Goal: Information Seeking & Learning: Find contact information

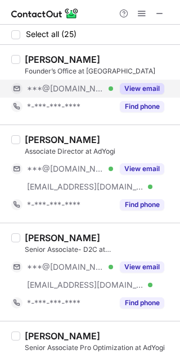
click at [103, 90] on div "***@gmail.com Verified" at bounding box center [70, 89] width 86 height 10
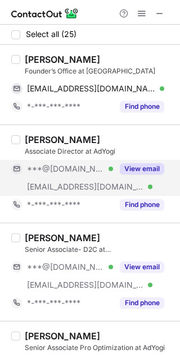
click at [74, 173] on span "***@gmail.com" at bounding box center [65, 169] width 77 height 10
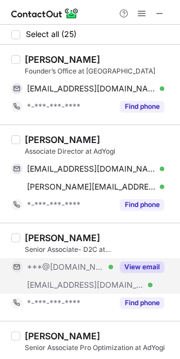
click at [75, 263] on span "***@gmail.com" at bounding box center [65, 267] width 77 height 10
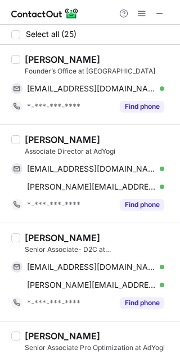
click at [40, 58] on div "Tanya Christiana" at bounding box center [62, 59] width 75 height 11
copy div "Tanya"
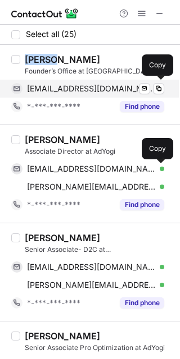
click at [87, 89] on span "tanyachristiana24@gmail.com" at bounding box center [91, 89] width 129 height 10
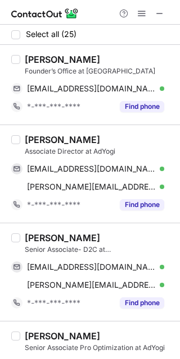
click at [44, 142] on div "Rudransh Keshari" at bounding box center [62, 139] width 75 height 11
copy div "Rudransh"
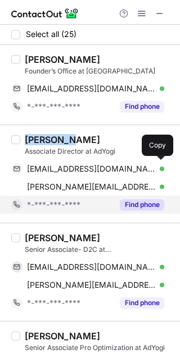
drag, startPoint x: 40, startPoint y: 167, endPoint x: 112, endPoint y: 207, distance: 81.7
click at [40, 167] on span "rudd18@gmail.com" at bounding box center [91, 169] width 129 height 10
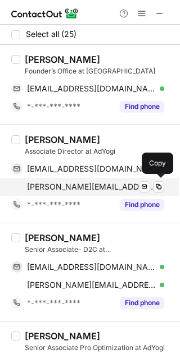
click at [87, 183] on span "rudransh.keshari.pgdmib12@iilmcms.ac.in" at bounding box center [91, 187] width 129 height 10
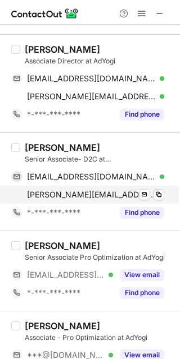
scroll to position [99, 0]
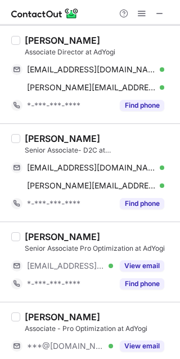
click at [45, 131] on div "Manvi Vashishtha Senior Associate- D2C at AdYogi manvivashishtha@gmail.com Veri…" at bounding box center [90, 173] width 180 height 98
copy div "Manvi"
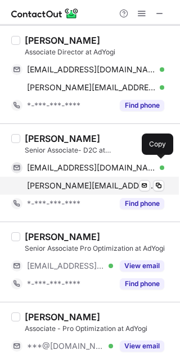
drag, startPoint x: 87, startPoint y: 167, endPoint x: 94, endPoint y: 184, distance: 17.6
click at [87, 167] on span "manvivashishtha@gmail.com" at bounding box center [91, 168] width 129 height 10
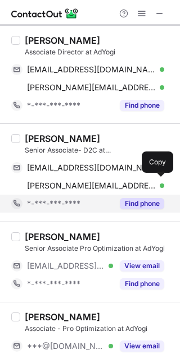
drag, startPoint x: 101, startPoint y: 184, endPoint x: 103, endPoint y: 199, distance: 15.4
click at [99, 181] on span "manvi.vashishtha@adyogi.com" at bounding box center [91, 186] width 129 height 10
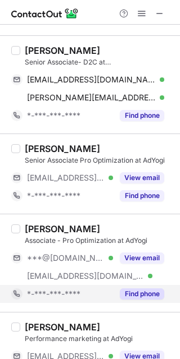
scroll to position [200, 0]
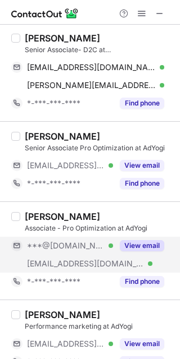
click at [35, 241] on span "***@[DOMAIN_NAME]" at bounding box center [65, 246] width 77 height 10
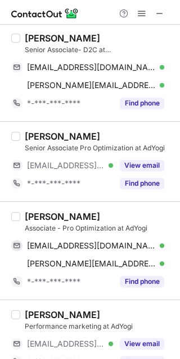
click at [43, 215] on div "Vishwajeet Srivastav" at bounding box center [62, 216] width 75 height 11
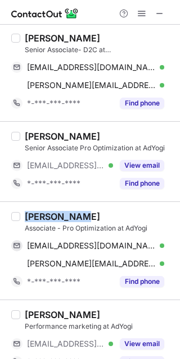
click at [43, 215] on div "Vishwajeet Srivastav" at bounding box center [62, 216] width 75 height 11
copy div "Vishwajeet"
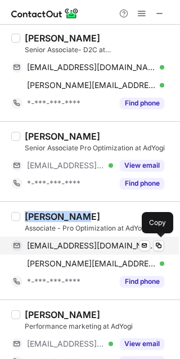
click at [94, 244] on span "vishwajeetsrivastav60@gmail.com" at bounding box center [91, 246] width 129 height 10
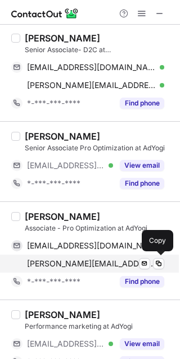
click at [130, 264] on span "vishwajeet.srivastav@adyogi.com" at bounding box center [91, 264] width 129 height 10
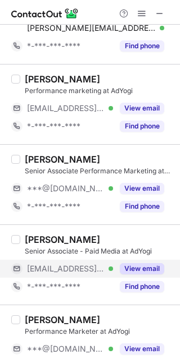
scroll to position [449, 0]
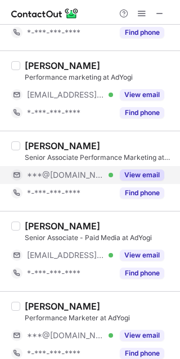
click at [72, 174] on span "***@[DOMAIN_NAME]" at bounding box center [65, 175] width 77 height 10
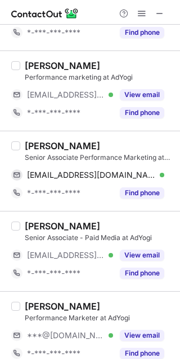
drag, startPoint x: 47, startPoint y: 334, endPoint x: 61, endPoint y: 239, distance: 95.3
click at [49, 328] on div "***@gmail.com Verified" at bounding box center [62, 336] width 102 height 18
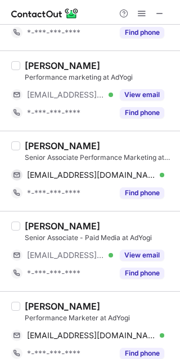
click at [34, 145] on div "Hritik Sheoran" at bounding box center [62, 145] width 75 height 11
copy div "Hritik"
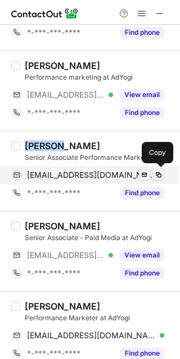
drag, startPoint x: 106, startPoint y: 174, endPoint x: 130, endPoint y: 190, distance: 29.1
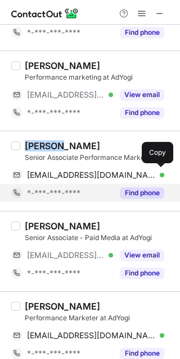
click at [106, 174] on span "hritiksheoran77@gmail.com" at bounding box center [91, 175] width 129 height 10
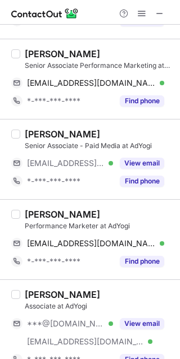
scroll to position [549, 0]
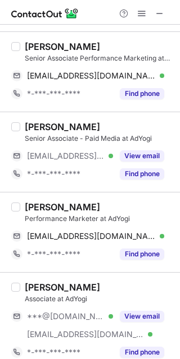
click at [47, 198] on div "SRISHTI BENI Performance Marketer at AdYogi srishtibeni@gmail.com Verified Send…" at bounding box center [90, 232] width 180 height 80
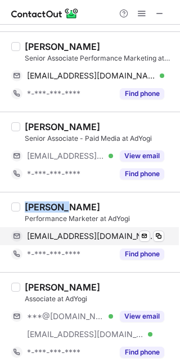
copy div "SRISHTI"
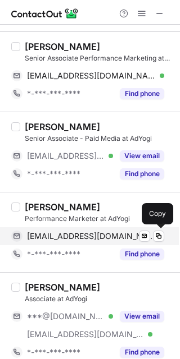
click at [65, 241] on span "srishtibeni@gmail.com" at bounding box center [91, 236] width 129 height 10
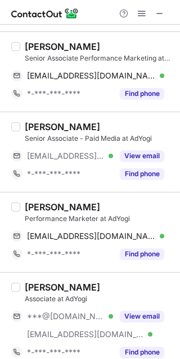
drag, startPoint x: 96, startPoint y: 315, endPoint x: 77, endPoint y: 302, distance: 23.1
click at [92, 315] on div "***@gmail.com Verified" at bounding box center [70, 317] width 86 height 10
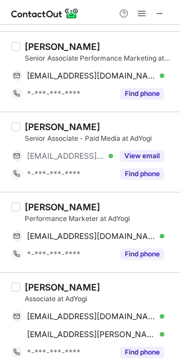
click at [38, 282] on div "Kesar Haksar Associate at AdYogi kesarhaksar@gmail.com Verified Send email Copy…" at bounding box center [90, 321] width 180 height 98
copy div "Kesar"
drag, startPoint x: 110, startPoint y: 312, endPoint x: 160, endPoint y: 303, distance: 50.8
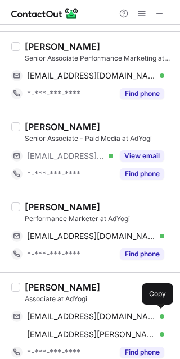
click at [117, 312] on div "kesarhaksar@gmail.com Verified Send email Copy" at bounding box center [87, 317] width 153 height 18
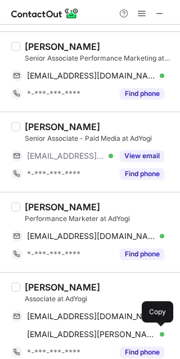
drag, startPoint x: 88, startPoint y: 330, endPoint x: 168, endPoint y: 302, distance: 84.9
click at [88, 330] on div "kesar.haksar@adyogi.com Verified Send email Copy" at bounding box center [87, 335] width 153 height 18
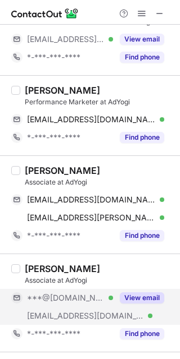
scroll to position [674, 0]
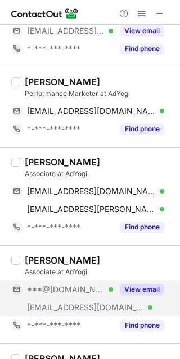
click at [44, 287] on span "***@[DOMAIN_NAME]" at bounding box center [65, 290] width 77 height 10
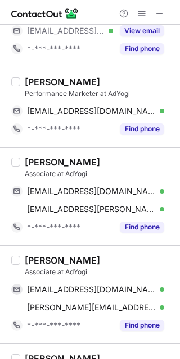
click at [40, 264] on div "Stuti Samotra" at bounding box center [62, 260] width 75 height 11
copy div "Stuti"
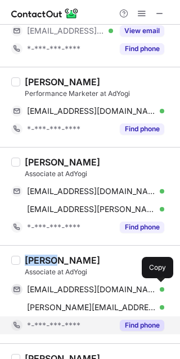
drag, startPoint x: 50, startPoint y: 294, endPoint x: 108, endPoint y: 321, distance: 64.3
click at [50, 294] on span "stutisamotra2003@gmail.com" at bounding box center [91, 290] width 129 height 10
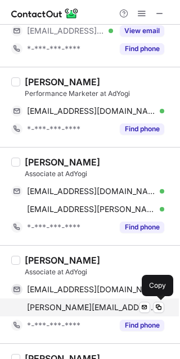
click at [103, 306] on span "stuti.samotra@adyogi.com" at bounding box center [91, 308] width 129 height 10
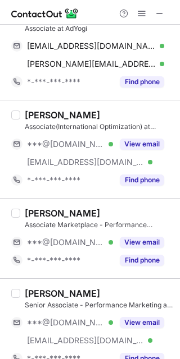
scroll to position [923, 0]
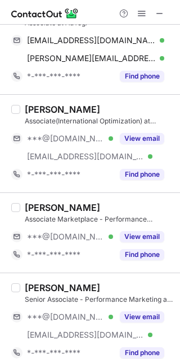
drag, startPoint x: 63, startPoint y: 160, endPoint x: 67, endPoint y: 199, distance: 39.0
click at [63, 158] on span "***@adyogi.com" at bounding box center [85, 157] width 117 height 10
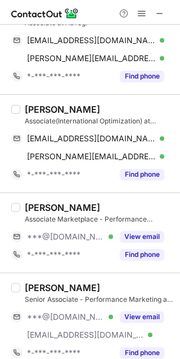
click at [31, 107] on div "Ayush Adarsh" at bounding box center [62, 109] width 75 height 11
copy div "Ayush"
drag, startPoint x: 75, startPoint y: 136, endPoint x: 172, endPoint y: 162, distance: 101.2
click at [75, 135] on span "ayushadarsh22122000@gmail.com" at bounding box center [91, 139] width 129 height 10
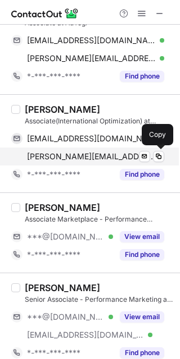
drag, startPoint x: 121, startPoint y: 158, endPoint x: 171, endPoint y: 158, distance: 50.0
click at [121, 158] on span "ayush.adarsh@adyogi.com" at bounding box center [91, 157] width 129 height 10
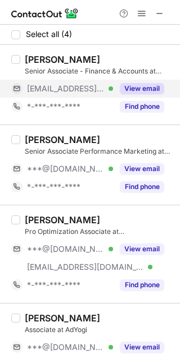
scroll to position [43, 0]
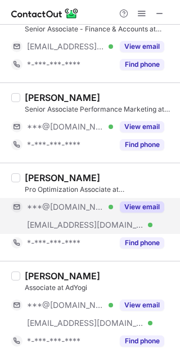
click at [92, 213] on div "***@gmail.com Verified" at bounding box center [62, 207] width 102 height 18
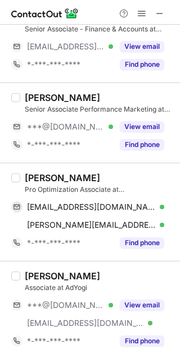
click at [34, 177] on div "Esha Kumari" at bounding box center [62, 177] width 75 height 11
copy div "Esha"
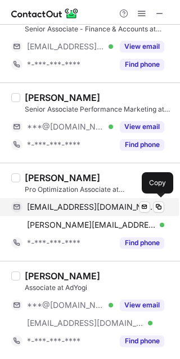
click at [40, 202] on span "eshak6277@gmail.com" at bounding box center [91, 207] width 129 height 10
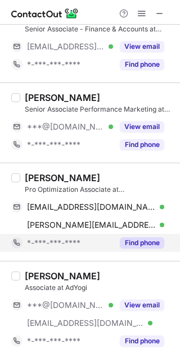
drag, startPoint x: 71, startPoint y: 223, endPoint x: 162, endPoint y: 235, distance: 91.2
click at [71, 223] on span "esha.kumari@adyogi.com" at bounding box center [91, 225] width 129 height 10
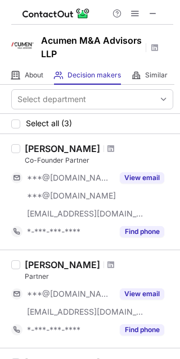
click at [57, 41] on h1 "Acumen M&A Advisors LLP" at bounding box center [91, 47] width 101 height 27
click at [58, 41] on h1 "Acumen M&A Advisors LLP" at bounding box center [91, 47] width 101 height 27
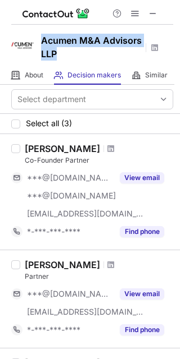
click at [59, 41] on h1 "Acumen M&A Advisors LLP" at bounding box center [91, 47] width 101 height 27
copy h1 "Acumen M&A Advisors LLP"
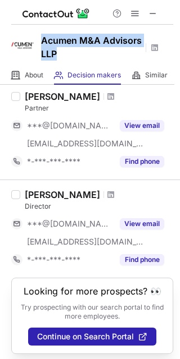
scroll to position [173, 0]
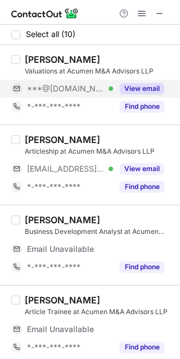
click at [45, 86] on span "***@[DOMAIN_NAME]" at bounding box center [65, 89] width 77 height 10
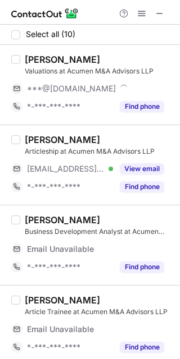
click at [36, 57] on div "Rumaan Khan" at bounding box center [62, 59] width 75 height 11
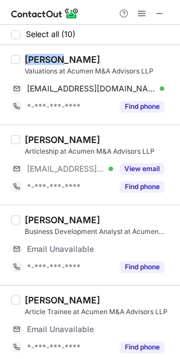
click at [36, 57] on div "Rumaan Khan" at bounding box center [62, 59] width 75 height 11
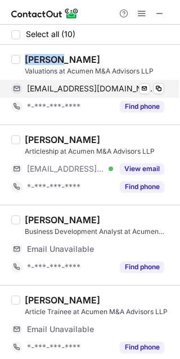
copy div "Rumaan"
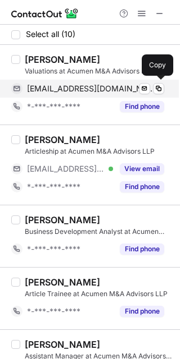
click at [81, 93] on span "rumaankhanvk@gmail.com" at bounding box center [91, 89] width 129 height 10
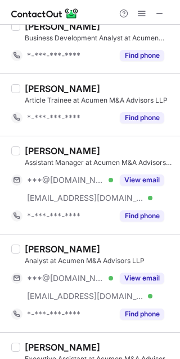
scroll to position [200, 0]
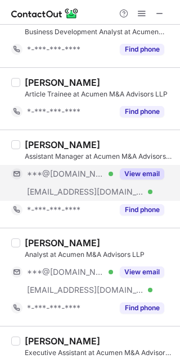
click at [24, 194] on div "***@acumenfc.co.in Verified" at bounding box center [62, 192] width 102 height 18
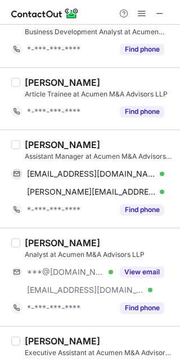
click at [41, 143] on div "Diksha Naik" at bounding box center [62, 144] width 75 height 11
click at [40, 141] on div "Diksha Naik" at bounding box center [62, 144] width 75 height 11
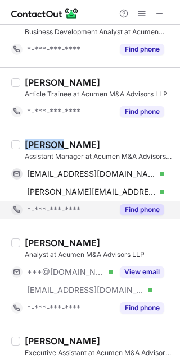
copy div "Diksha"
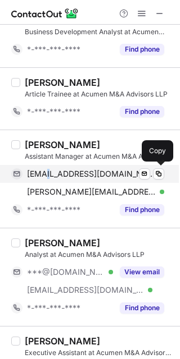
click at [45, 166] on div "dikshanaik2001@gmail.com Verified Send email Copy" at bounding box center [87, 174] width 153 height 18
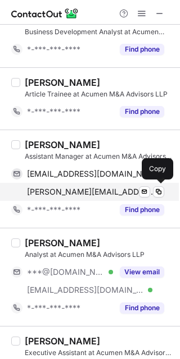
drag, startPoint x: 29, startPoint y: 185, endPoint x: 36, endPoint y: 190, distance: 8.6
click at [29, 185] on div "diksha@acumenfc.co.in Verified Send email Copy" at bounding box center [87, 192] width 153 height 18
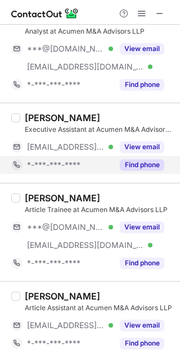
scroll to position [425, 0]
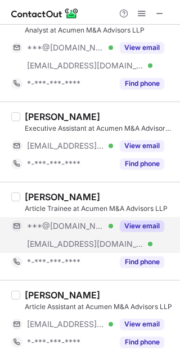
click at [95, 235] on div "***@gmail.com Verified" at bounding box center [62, 226] width 102 height 18
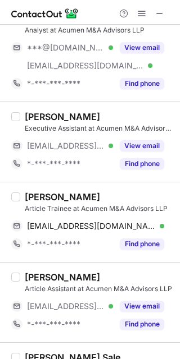
click at [33, 195] on div "Shreya Revankar" at bounding box center [62, 196] width 75 height 11
copy div "Shreya"
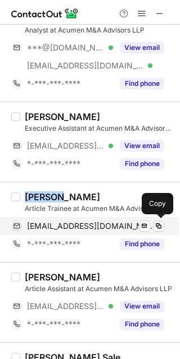
click at [70, 231] on span "revankarshreya64@gmail.com" at bounding box center [91, 226] width 129 height 10
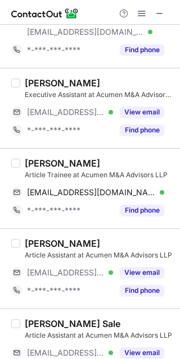
scroll to position [490, 0]
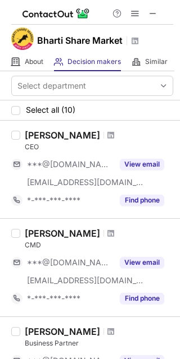
click at [70, 30] on div "Bharti Share Market" at bounding box center [90, 39] width 180 height 28
click at [71, 29] on div "Bharti Share Market" at bounding box center [90, 39] width 180 height 28
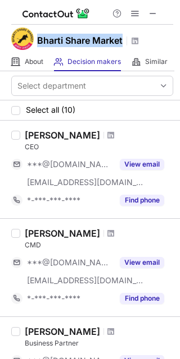
copy h1 "Bharti Share Market"
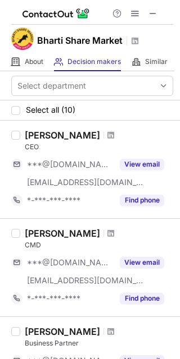
click at [43, 138] on div "Rohit Shinde" at bounding box center [62, 135] width 75 height 11
click at [43, 137] on div "Rohit Shinde" at bounding box center [62, 135] width 75 height 11
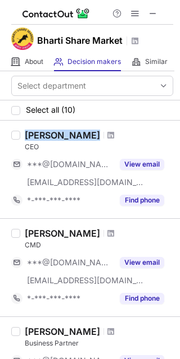
click at [43, 136] on div "Rohit Shinde" at bounding box center [62, 135] width 75 height 11
copy div "Rohit Shinde"
click at [157, 10] on button at bounding box center [152, 13] width 13 height 13
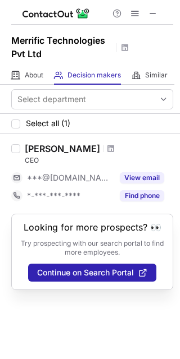
click at [58, 150] on div "Udaya Kumar" at bounding box center [62, 148] width 75 height 11
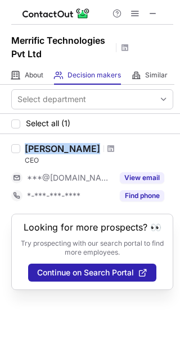
click at [58, 150] on div "Udaya Kumar" at bounding box center [62, 148] width 75 height 11
copy div "Udaya Kumar"
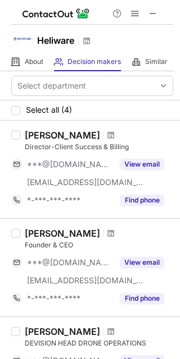
click at [53, 35] on h1 "Heliware" at bounding box center [55, 40] width 37 height 13
copy h1 "Heliware"
click at [58, 36] on h1 "Heliware" at bounding box center [55, 40] width 37 height 13
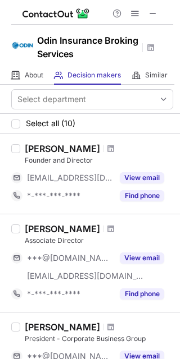
click at [75, 52] on h1 "Odin Insurance Broking Services" at bounding box center [87, 47] width 101 height 27
click at [76, 50] on h1 "Odin Insurance Broking Services" at bounding box center [87, 47] width 101 height 27
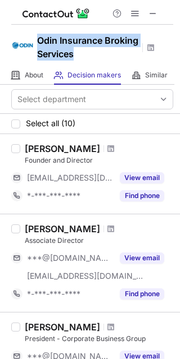
click at [76, 50] on h1 "Odin Insurance Broking Services" at bounding box center [87, 47] width 101 height 27
copy h1 "Odin Insurance Broking Services"
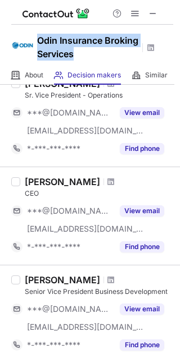
scroll to position [649, 0]
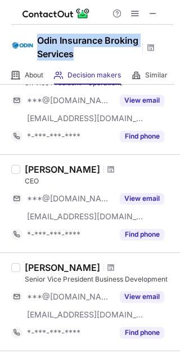
click at [40, 172] on div "Nirmal Jaisingh" at bounding box center [62, 169] width 75 height 11
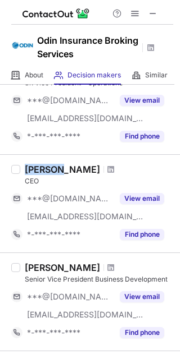
click at [40, 172] on div "Nirmal Jaisingh" at bounding box center [62, 169] width 75 height 11
copy div "Nirmal Jaisingh"
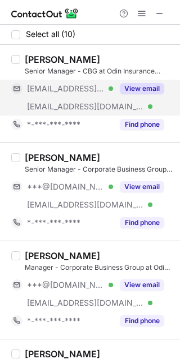
click at [34, 101] on div "***@odininsurance.com Verified" at bounding box center [62, 107] width 102 height 18
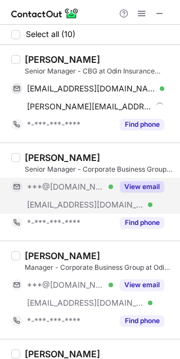
click at [35, 192] on div "***@gmail.com Verified" at bounding box center [62, 187] width 102 height 18
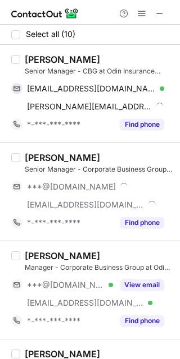
click at [36, 154] on div "Gokul Iyengar" at bounding box center [62, 157] width 75 height 11
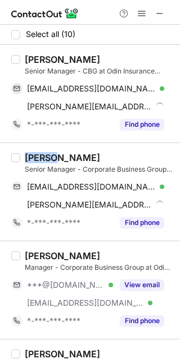
copy div "Gokul"
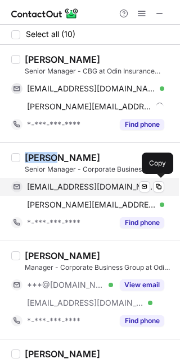
click at [108, 179] on div "gokuliyengar22@gmail.com Verified Send email Copy" at bounding box center [87, 187] width 153 height 18
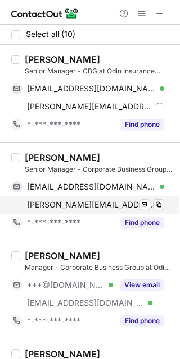
click at [63, 201] on span "gokul.iyengar@odininsurance.com" at bounding box center [91, 205] width 129 height 10
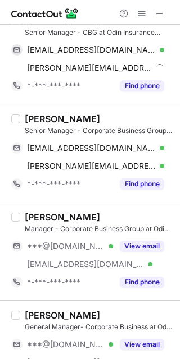
scroll to position [125, 0]
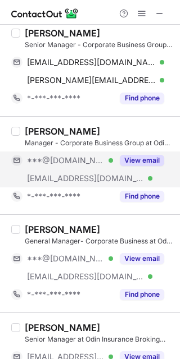
click at [57, 162] on span "***@[DOMAIN_NAME]" at bounding box center [65, 161] width 77 height 10
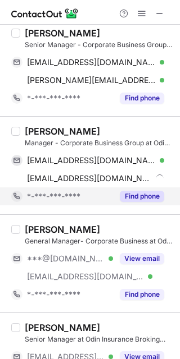
drag, startPoint x: 25, startPoint y: 253, endPoint x: 29, endPoint y: 201, distance: 52.4
click at [27, 243] on div "Pallavi Tilekar General Manager- Corporate Business at Odin Insurance Broking S…" at bounding box center [96, 264] width 153 height 80
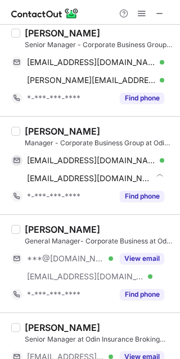
click at [34, 129] on div "Mukul Gaur" at bounding box center [62, 131] width 75 height 11
copy div "Mukul"
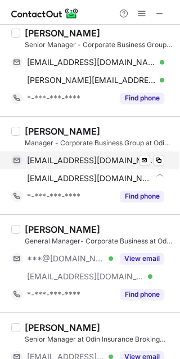
drag, startPoint x: 58, startPoint y: 149, endPoint x: 65, endPoint y: 157, distance: 9.6
click at [58, 149] on div "Mukul Gaur Manager - Corporate Business Group at Odin Insurance Broking Service…" at bounding box center [96, 166] width 153 height 80
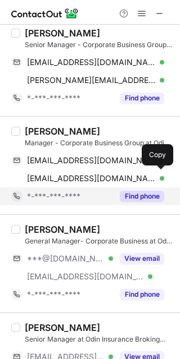
drag, startPoint x: 36, startPoint y: 179, endPoint x: 53, endPoint y: 190, distance: 20.2
click at [37, 180] on span "mukul@odininsurance.com" at bounding box center [91, 179] width 129 height 10
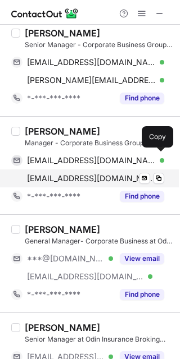
drag, startPoint x: 66, startPoint y: 159, endPoint x: 71, endPoint y: 169, distance: 11.6
click at [66, 159] on span "mukulgaur121@gmail.com" at bounding box center [91, 161] width 129 height 10
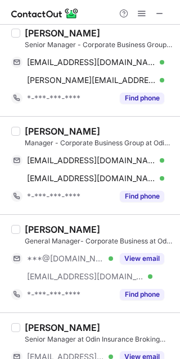
click at [33, 224] on div "Pallavi Tilekar" at bounding box center [62, 229] width 75 height 11
copy div "Pallavi"
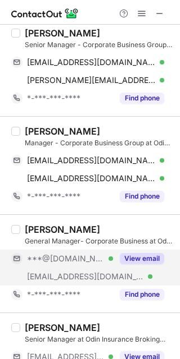
click at [67, 259] on span "***@gmail.com" at bounding box center [65, 259] width 77 height 10
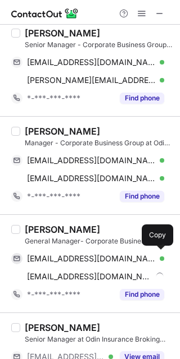
click at [60, 259] on span "pallaviinsurance1@gmail.com" at bounding box center [91, 259] width 129 height 10
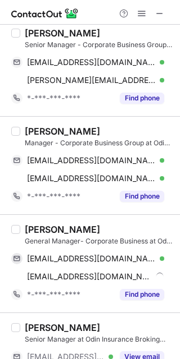
click at [47, 233] on div "Pallavi Tilekar" at bounding box center [62, 229] width 75 height 11
copy div "Pallavi"
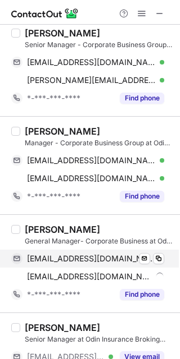
drag, startPoint x: 50, startPoint y: 244, endPoint x: 57, endPoint y: 255, distance: 12.6
click at [50, 244] on div "General Manager- Corporate Business at Odin Insurance Broking Services" at bounding box center [99, 241] width 148 height 10
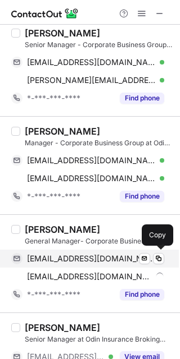
click at [57, 255] on span "pallaviinsurance1@gmail.com" at bounding box center [91, 259] width 129 height 10
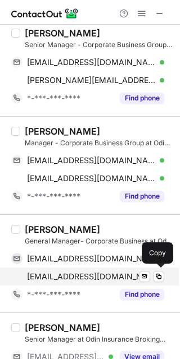
drag, startPoint x: 70, startPoint y: 270, endPoint x: 81, endPoint y: 269, distance: 11.8
click at [70, 270] on div "pallavi@odininsurance.com Send email Copy" at bounding box center [87, 277] width 153 height 18
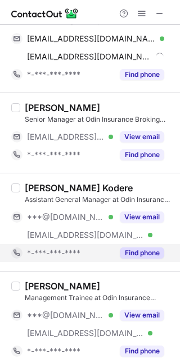
scroll to position [349, 0]
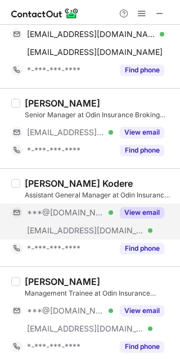
click at [59, 219] on div "***@[DOMAIN_NAME] Verified" at bounding box center [62, 213] width 102 height 18
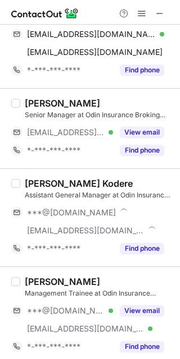
click at [31, 167] on div "Mukesh Suman Senior Manager at Odin Insurance Broking Services ***@odininsuranc…" at bounding box center [90, 128] width 180 height 80
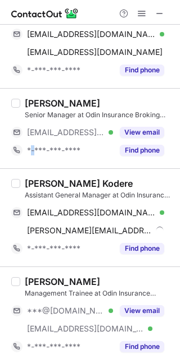
click at [31, 167] on div "Mukesh Suman Senior Manager at Odin Insurance Broking Services ***@odininsuranc…" at bounding box center [90, 128] width 180 height 80
click at [28, 185] on div "Sanket Kodere" at bounding box center [79, 183] width 108 height 11
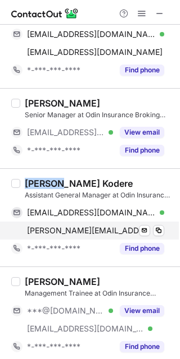
copy div "Sanket"
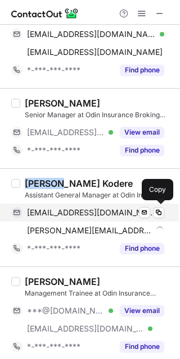
click at [90, 215] on span "koderesanket@gmail.com" at bounding box center [91, 213] width 129 height 10
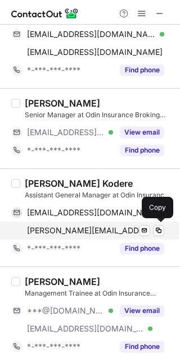
click at [85, 230] on span "sanket@odininsurance.com" at bounding box center [89, 231] width 125 height 10
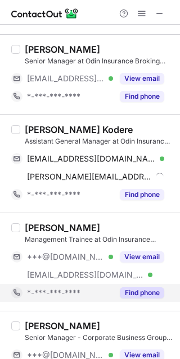
scroll to position [449, 0]
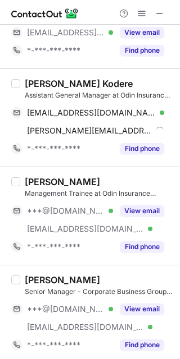
drag, startPoint x: 65, startPoint y: 212, endPoint x: 49, endPoint y: 280, distance: 69.6
click at [65, 212] on span "***@[DOMAIN_NAME]" at bounding box center [65, 211] width 77 height 10
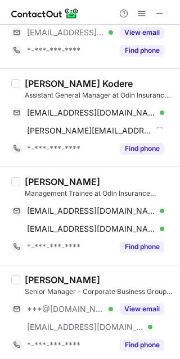
drag, startPoint x: 61, startPoint y: 307, endPoint x: 61, endPoint y: 295, distance: 11.8
click at [62, 308] on span "***@[DOMAIN_NAME]" at bounding box center [65, 309] width 77 height 10
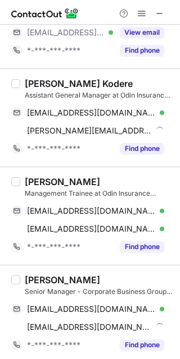
click at [40, 185] on div "Gungun Jain" at bounding box center [62, 181] width 75 height 11
copy div "Gungun"
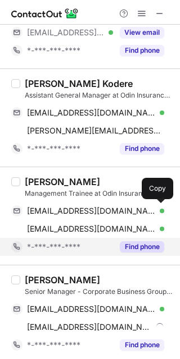
drag, startPoint x: 70, startPoint y: 210, endPoint x: 76, endPoint y: 241, distance: 32.2
click at [70, 210] on span "gungunjain1234@gmail.com" at bounding box center [91, 211] width 129 height 10
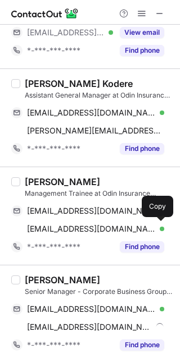
drag, startPoint x: 66, startPoint y: 232, endPoint x: 119, endPoint y: 291, distance: 79.5
click at [66, 232] on span "gungun.jain@odininsurance.com" at bounding box center [91, 229] width 129 height 10
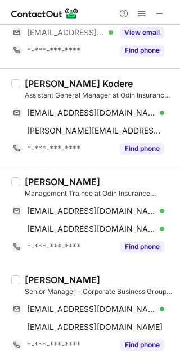
click at [45, 279] on div "Prashant Patil" at bounding box center [62, 280] width 75 height 11
copy div "Prashant"
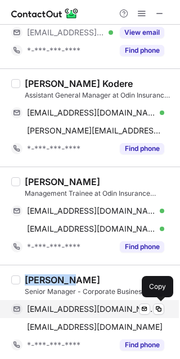
drag, startPoint x: 85, startPoint y: 307, endPoint x: 130, endPoint y: 303, distance: 44.6
click at [85, 307] on span "mails4meprashant@gmail.com" at bounding box center [91, 309] width 129 height 10
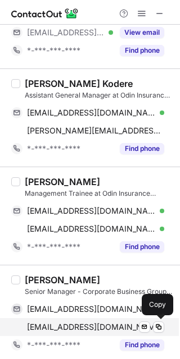
click at [86, 322] on div "prashant@odininsurance.com Send email Copy" at bounding box center [87, 327] width 153 height 18
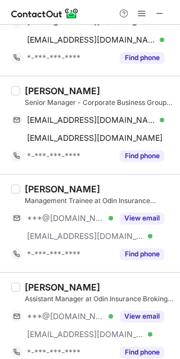
scroll to position [651, 0]
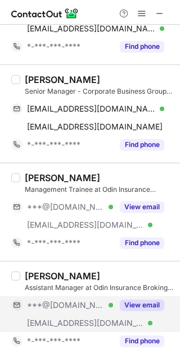
drag, startPoint x: 58, startPoint y: 300, endPoint x: 60, endPoint y: 235, distance: 65.2
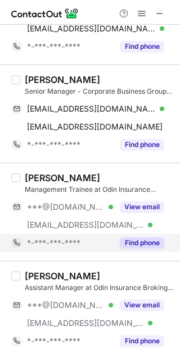
click at [58, 300] on span "***@[DOMAIN_NAME]" at bounding box center [65, 305] width 77 height 10
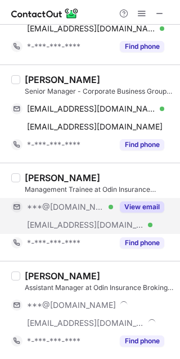
click at [60, 214] on div "***@gmail.com Verified" at bounding box center [62, 207] width 102 height 18
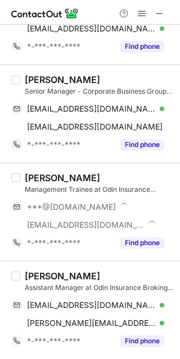
click at [36, 179] on div "Ritik Sethia" at bounding box center [62, 177] width 75 height 11
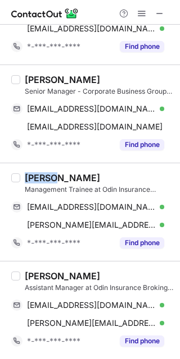
click at [36, 179] on div "Ritik Sethia" at bounding box center [62, 177] width 75 height 11
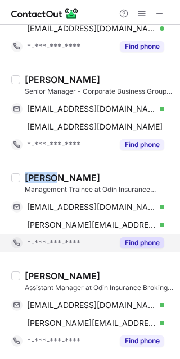
copy div "Ritik"
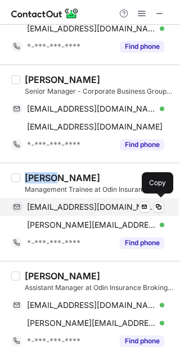
click at [112, 208] on span "ritiksethia99@gmail.com" at bounding box center [91, 207] width 129 height 10
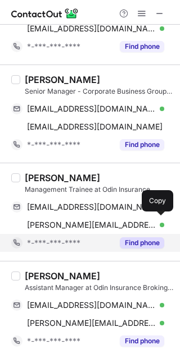
drag, startPoint x: 65, startPoint y: 225, endPoint x: 94, endPoint y: 244, distance: 34.9
click at [65, 225] on span "ritik.sethia@odininsurance.com" at bounding box center [91, 225] width 129 height 10
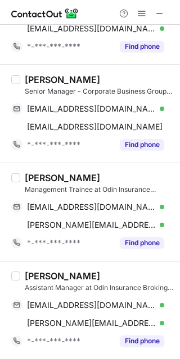
click at [47, 271] on div "Shraddha Shetty" at bounding box center [62, 276] width 75 height 11
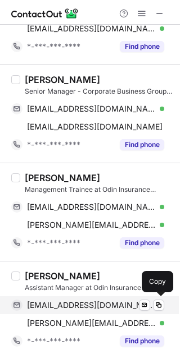
drag, startPoint x: 99, startPoint y: 308, endPoint x: 121, endPoint y: 313, distance: 22.5
click at [99, 308] on span "shettyshraddha46@gmail.com" at bounding box center [91, 305] width 129 height 10
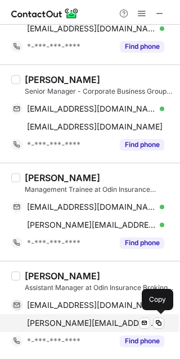
drag, startPoint x: 49, startPoint y: 325, endPoint x: 99, endPoint y: 327, distance: 50.0
click at [49, 325] on span "shraddha.shetty@odininsurance.com" at bounding box center [91, 323] width 129 height 10
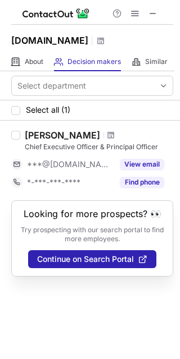
click at [63, 41] on h1 "[DOMAIN_NAME]" at bounding box center [49, 40] width 77 height 13
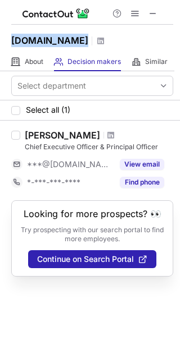
click at [63, 41] on h1 "[DOMAIN_NAME]" at bounding box center [49, 40] width 77 height 13
click at [62, 44] on h1 "[DOMAIN_NAME]" at bounding box center [49, 40] width 77 height 13
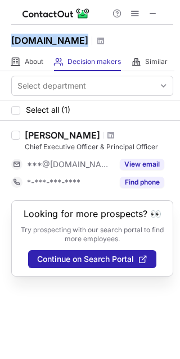
click at [51, 126] on div "[PERSON_NAME] Chief Executive Officer & Principal Officer ***@[DOMAIN_NAME] Vie…" at bounding box center [90, 161] width 180 height 80
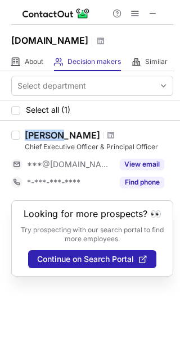
click at [51, 126] on div "[PERSON_NAME] Chief Executive Officer & Principal Officer ***@[DOMAIN_NAME] Vie…" at bounding box center [90, 161] width 180 height 80
copy div "[PERSON_NAME]"
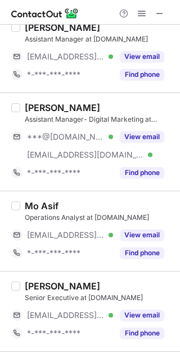
scroll to position [275, 0]
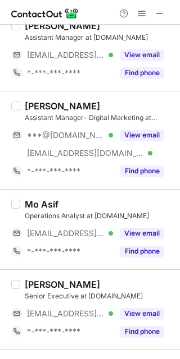
click at [88, 148] on div "[EMAIL_ADDRESS][DOMAIN_NAME] Verified" at bounding box center [62, 153] width 102 height 18
click at [42, 101] on div "[PERSON_NAME]" at bounding box center [62, 106] width 75 height 11
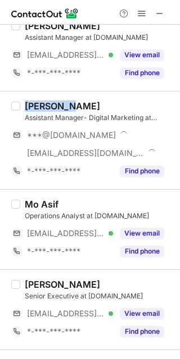
click at [42, 101] on div "[PERSON_NAME]" at bounding box center [62, 106] width 75 height 11
copy div "[PERSON_NAME]"
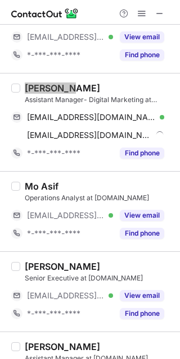
scroll to position [257, 0]
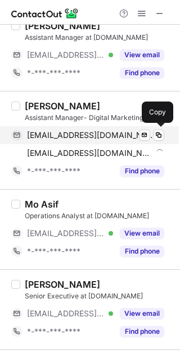
click at [95, 127] on div "[EMAIL_ADDRESS][DOMAIN_NAME] Verified Send email Copy" at bounding box center [87, 135] width 153 height 18
drag, startPoint x: 101, startPoint y: 143, endPoint x: 107, endPoint y: 143, distance: 6.7
click at [101, 143] on div "[EMAIL_ADDRESS][DOMAIN_NAME] Verified Send email Copy" at bounding box center [87, 135] width 153 height 18
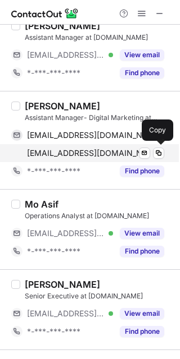
click at [102, 152] on span "[EMAIL_ADDRESS][DOMAIN_NAME]" at bounding box center [89, 153] width 125 height 10
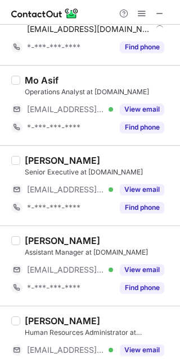
scroll to position [409, 0]
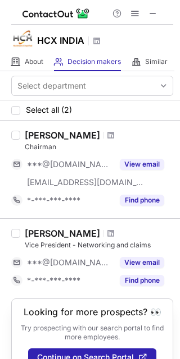
click at [57, 39] on h1 "HCX INDIA" at bounding box center [60, 40] width 47 height 13
copy h1 "HCX INDIA"
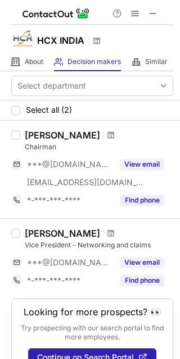
click at [62, 136] on div "Sameer Bahadur" at bounding box center [62, 135] width 75 height 11
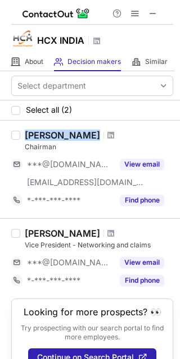
click at [62, 136] on div "Sameer Bahadur" at bounding box center [62, 135] width 75 height 11
copy div "Sameer Bahadur"
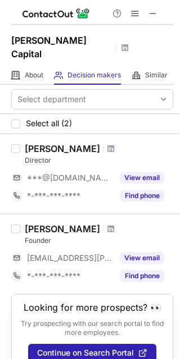
click at [51, 37] on h1 "[PERSON_NAME] Capital" at bounding box center [61, 47] width 101 height 27
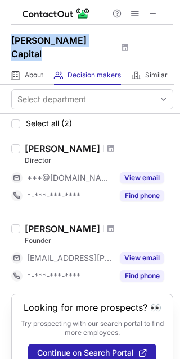
click at [51, 37] on h1 "[PERSON_NAME] Capital" at bounding box center [61, 47] width 101 height 27
copy h1 "[PERSON_NAME] Capital"
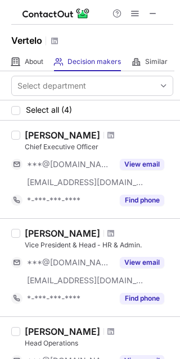
click at [36, 35] on h1 "Vertelo" at bounding box center [26, 40] width 31 height 13
copy h1 "Vertelo"
click at [58, 138] on div "Sandeep Gambhir" at bounding box center [62, 135] width 75 height 11
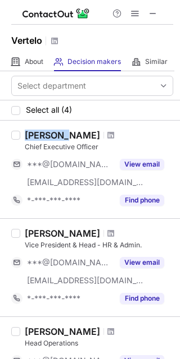
click at [58, 138] on div "Sandeep Gambhir" at bounding box center [62, 135] width 75 height 11
click at [59, 136] on div "Sandeep Gambhir" at bounding box center [62, 135] width 75 height 11
copy div "Sandeep Gambhir"
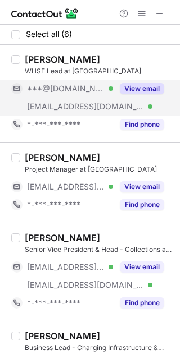
click at [54, 83] on div "***@gmail.com Verified" at bounding box center [62, 89] width 102 height 18
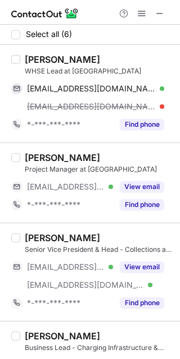
click at [30, 64] on div "Sree Hari D." at bounding box center [62, 59] width 75 height 11
copy div "Sree"
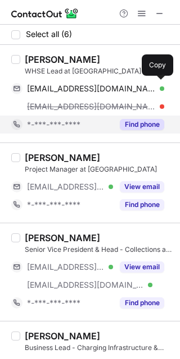
drag, startPoint x: 16, startPoint y: 82, endPoint x: 44, endPoint y: 121, distance: 47.8
click at [16, 82] on div "dship014@gmail.com Verified Send email Copy" at bounding box center [87, 89] width 153 height 18
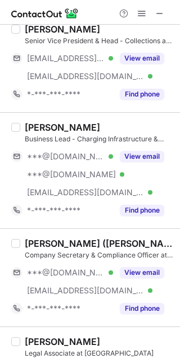
scroll to position [207, 0]
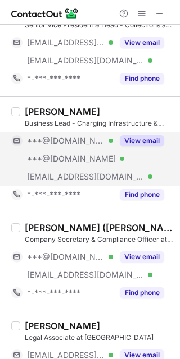
click at [31, 138] on span "***@[DOMAIN_NAME]" at bounding box center [65, 141] width 77 height 10
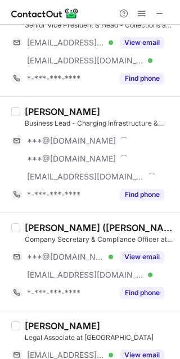
click at [40, 108] on div "Jeewak Jadhav" at bounding box center [62, 111] width 75 height 11
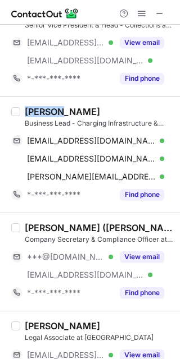
click at [40, 107] on div "Jeewak Jadhav" at bounding box center [62, 111] width 75 height 11
copy div "Jeewak"
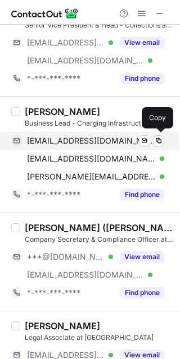
click at [49, 141] on span "jeewakjadhav@gmail.com" at bounding box center [91, 141] width 129 height 10
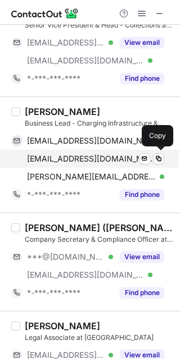
click at [78, 158] on span "jeevakjadhav@yahoo.co.in" at bounding box center [91, 159] width 129 height 10
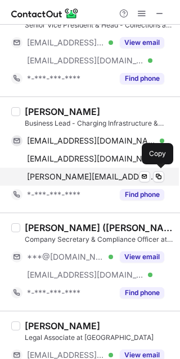
click at [52, 172] on span "jeewak.jadhav@vertelo.in" at bounding box center [91, 177] width 129 height 10
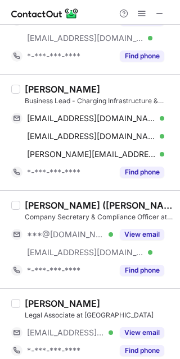
scroll to position [239, 0]
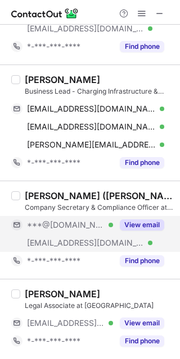
click at [30, 238] on span "***@vertelo.in" at bounding box center [85, 243] width 117 height 10
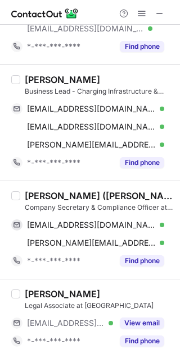
click at [35, 199] on div "Nirali Jain (Shah)" at bounding box center [99, 195] width 148 height 11
copy div "Nirali"
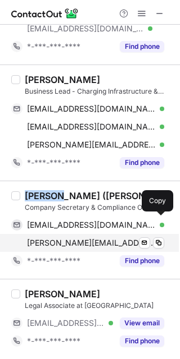
drag, startPoint x: 72, startPoint y: 227, endPoint x: 137, endPoint y: 247, distance: 67.9
click at [72, 227] on span "niralis92@gmail.com" at bounding box center [91, 225] width 129 height 10
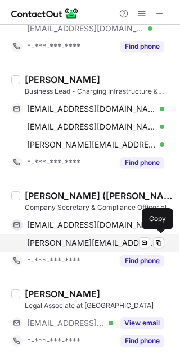
drag, startPoint x: 88, startPoint y: 237, endPoint x: 97, endPoint y: 239, distance: 9.3
click at [88, 237] on div "nirali.jain@vertelo.in Verified Send email Copy" at bounding box center [87, 243] width 153 height 18
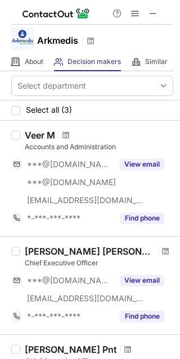
click at [65, 43] on h1 "Arkmedis" at bounding box center [57, 40] width 41 height 13
copy h1 "Arkmedis"
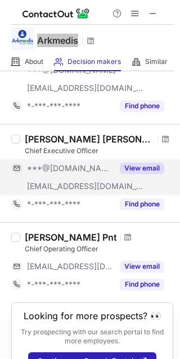
scroll to position [125, 0]
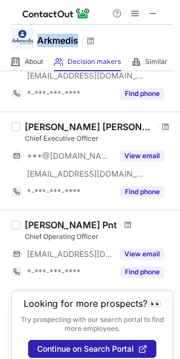
click at [83, 127] on div "[PERSON_NAME] [PERSON_NAME]" at bounding box center [90, 126] width 130 height 11
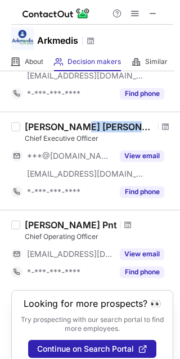
click at [83, 127] on div "[PERSON_NAME] [PERSON_NAME]" at bounding box center [90, 126] width 130 height 11
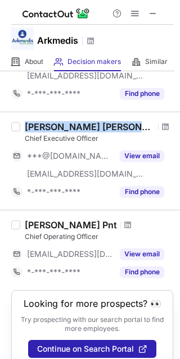
click at [83, 127] on div "[PERSON_NAME] [PERSON_NAME]" at bounding box center [90, 126] width 130 height 11
copy div "[PERSON_NAME] [PERSON_NAME]"
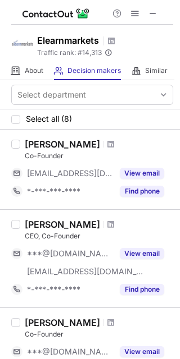
click at [42, 25] on div "Elearnmarkets Traffic rank: # 14,313 Global website ranking" at bounding box center [90, 43] width 180 height 37
copy h1 "Elearnmarkets"
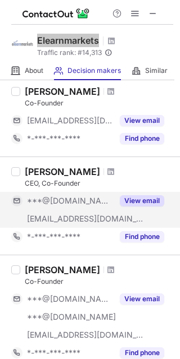
scroll to position [50, 0]
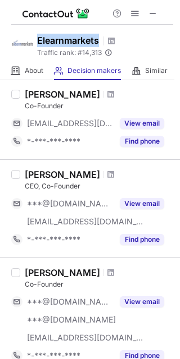
click at [60, 165] on div "Vineet Patawari CEO, Co-Founder ***@gmail.com ***@stockedge.com View email *-**…" at bounding box center [90, 208] width 180 height 98
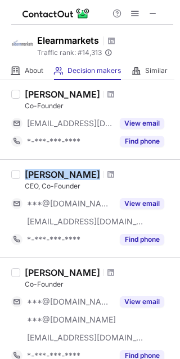
click at [60, 165] on div "Vineet Patawari CEO, Co-Founder ***@gmail.com ***@stockedge.com View email *-**…" at bounding box center [90, 208] width 180 height 98
copy div "Vineet Patawari"
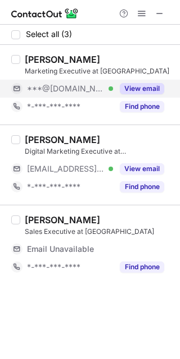
click at [70, 90] on span "***@[DOMAIN_NAME]" at bounding box center [65, 89] width 77 height 10
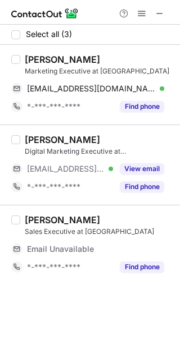
click at [34, 48] on div "Katib Khan Marketing Executive at Elearnmarkets katibkhxn@gmail.com Verified Se…" at bounding box center [90, 85] width 180 height 80
copy div "Katib"
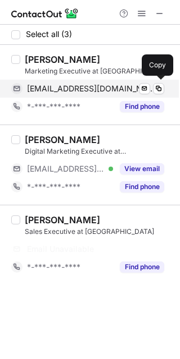
click at [94, 84] on span "katibkhxn@gmail.com" at bounding box center [91, 89] width 129 height 10
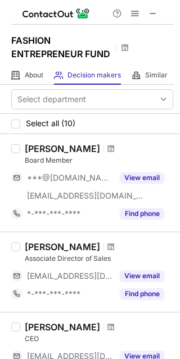
click at [79, 45] on h1 "FASHION ENTREPRENEUR FUND" at bounding box center [61, 47] width 101 height 27
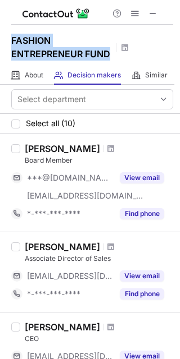
click at [79, 46] on h1 "FASHION ENTREPRENEUR FUND" at bounding box center [61, 47] width 101 height 27
copy h1 "FASHION ENTREPRENEUR FUND"
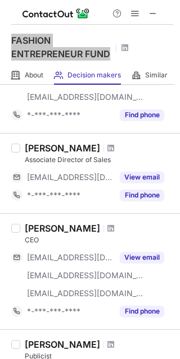
scroll to position [99, 0]
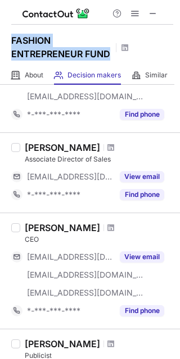
click at [63, 219] on div "[PERSON_NAME] CEO [EMAIL_ADDRESS][DOMAIN_NAME] [EMAIL_ADDRESS][DOMAIN_NAME] [EM…" at bounding box center [90, 271] width 180 height 116
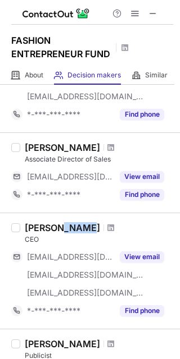
click at [63, 219] on div "[PERSON_NAME] CEO [EMAIL_ADDRESS][DOMAIN_NAME] [EMAIL_ADDRESS][DOMAIN_NAME] [EM…" at bounding box center [90, 271] width 180 height 116
copy div "[PERSON_NAME]"
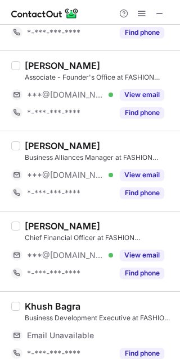
scroll to position [125, 0]
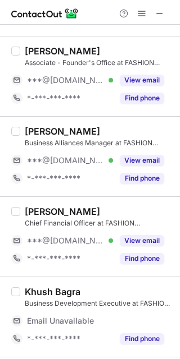
click at [53, 230] on div "[PERSON_NAME] Chief Financial Officer at FASHION ENTREPRENEUR FUND ***@[DOMAIN_…" at bounding box center [96, 237] width 153 height 62
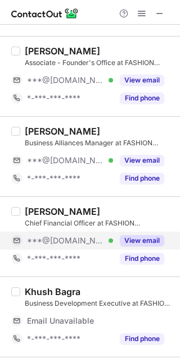
click at [48, 239] on span "***@[DOMAIN_NAME]" at bounding box center [65, 241] width 77 height 10
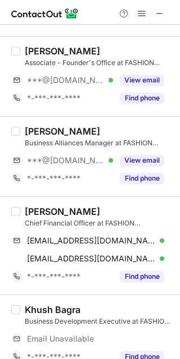
click at [38, 203] on div "[PERSON_NAME] Chief Financial Officer at FASHION ENTREPRENEUR FUND [EMAIL_ADDRE…" at bounding box center [90, 246] width 180 height 98
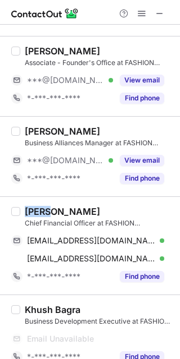
copy div "Neha"
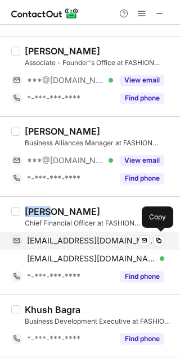
click at [118, 238] on span "nehamunotnm@gmail.com" at bounding box center [91, 241] width 129 height 10
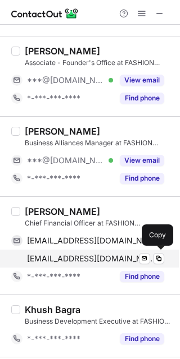
click at [16, 260] on div "neha@thefef.net Verified Send email Copy" at bounding box center [87, 259] width 153 height 18
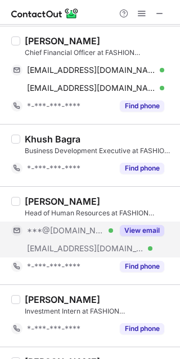
scroll to position [299, 0]
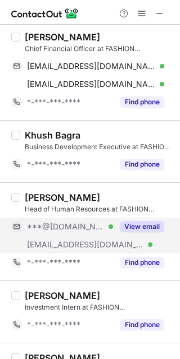
drag, startPoint x: 54, startPoint y: 231, endPoint x: 54, endPoint y: 223, distance: 7.9
click at [54, 230] on span "***@[DOMAIN_NAME]" at bounding box center [65, 227] width 77 height 10
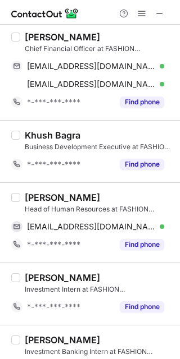
click at [43, 193] on div "Jasmine Dsouza" at bounding box center [62, 197] width 75 height 11
copy div "Jasmine"
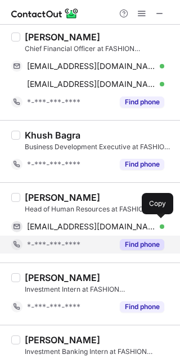
drag, startPoint x: 69, startPoint y: 226, endPoint x: 79, endPoint y: 241, distance: 17.9
click at [69, 226] on span "jasminemelonie@gmail.com" at bounding box center [91, 227] width 129 height 10
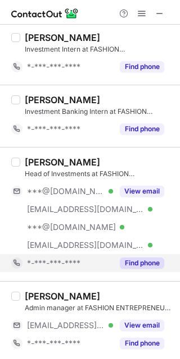
scroll to position [549, 0]
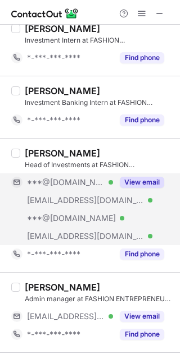
click at [65, 200] on span "***@marquee-equity.com" at bounding box center [85, 200] width 117 height 10
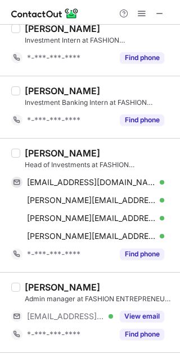
click at [39, 143] on div "Ridhima Wahi Head of Investments at FASHION ENTREPRENEUR FUND rwahi2709@gmail.c…" at bounding box center [90, 205] width 180 height 134
copy div "Ridhima"
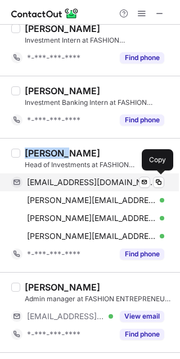
click at [106, 184] on span "rwahi2709@gmail.com" at bounding box center [91, 182] width 129 height 10
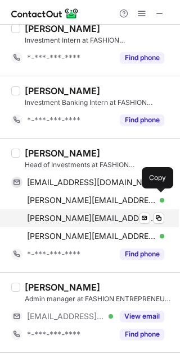
drag, startPoint x: 41, startPoint y: 204, endPoint x: 62, endPoint y: 215, distance: 24.1
click at [41, 204] on span "ridhima@marquee-equity.com" at bounding box center [91, 200] width 129 height 10
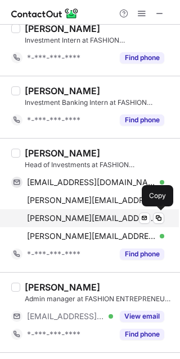
click at [79, 218] on span "ridhima.wahi@hotmail.com" at bounding box center [91, 218] width 129 height 10
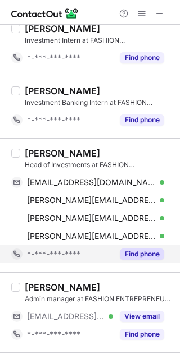
drag, startPoint x: 31, startPoint y: 230, endPoint x: 110, endPoint y: 250, distance: 81.6
click at [31, 230] on div "ridhima@thefef.net Verified Send email Copy" at bounding box center [87, 236] width 153 height 18
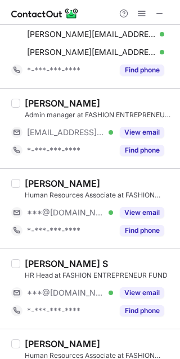
scroll to position [749, 0]
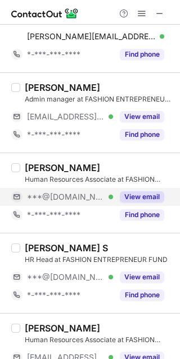
click at [57, 204] on div "***@gmail.com Verified" at bounding box center [62, 197] width 102 height 18
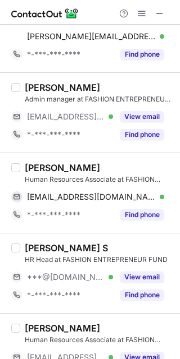
click at [38, 169] on div "Arsh Jain" at bounding box center [62, 167] width 75 height 11
copy div "Arsh"
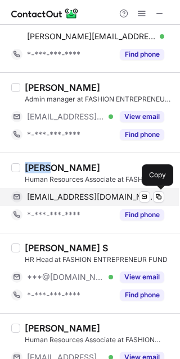
drag, startPoint x: 77, startPoint y: 197, endPoint x: 135, endPoint y: 269, distance: 93.0
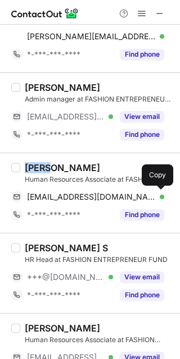
click at [77, 197] on span "arshjain9@gmail.com" at bounding box center [91, 197] width 129 height 10
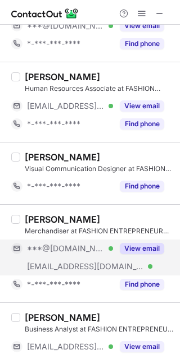
scroll to position [1026, 0]
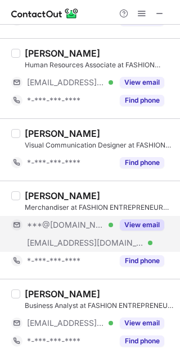
drag, startPoint x: 58, startPoint y: 232, endPoint x: 45, endPoint y: 215, distance: 21.2
click at [58, 232] on div "***@gmail.com Verified" at bounding box center [62, 225] width 102 height 18
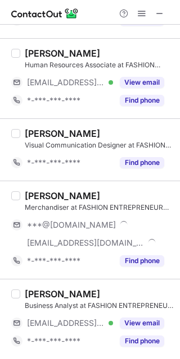
click at [35, 194] on div "Khyati Hans" at bounding box center [62, 195] width 75 height 11
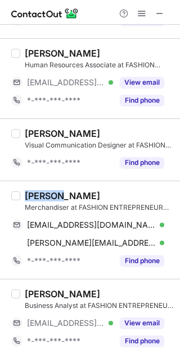
click at [35, 194] on div "Khyati Hans" at bounding box center [62, 195] width 75 height 11
copy div "Khyati"
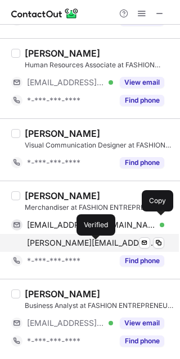
drag, startPoint x: 120, startPoint y: 228, endPoint x: 126, endPoint y: 248, distance: 21.1
click at [120, 228] on div "khyatihans@gmail.com Verified" at bounding box center [95, 225] width 137 height 10
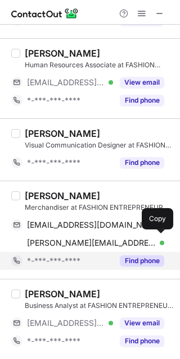
drag, startPoint x: 83, startPoint y: 238, endPoint x: 102, endPoint y: 269, distance: 36.5
click at [84, 238] on span "khyati@thefef.net" at bounding box center [91, 243] width 129 height 10
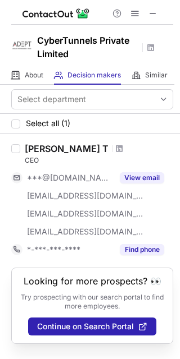
click at [66, 48] on h1 "CyberTunnels Private Limited" at bounding box center [87, 47] width 101 height 27
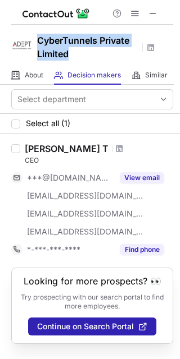
click at [66, 48] on h1 "CyberTunnels Private Limited" at bounding box center [87, 47] width 101 height 27
copy h1 "CyberTunnels Private Limited"
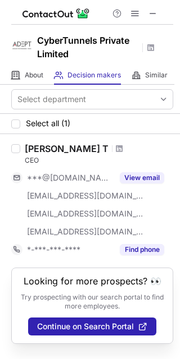
click at [54, 143] on div "Vasanthakrishnan T" at bounding box center [67, 148] width 84 height 11
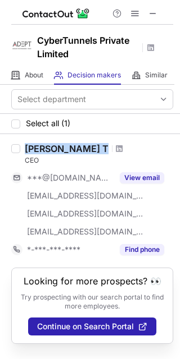
click at [54, 143] on div "Vasanthakrishnan T" at bounding box center [67, 148] width 84 height 11
copy div "Vasanthakrishnan T"
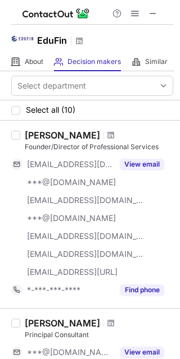
click at [66, 39] on h1 "EduFin" at bounding box center [52, 40] width 30 height 13
copy h1 "EduFin"
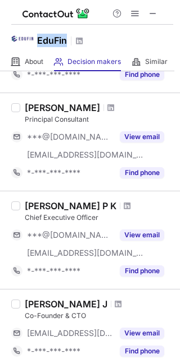
scroll to position [225, 0]
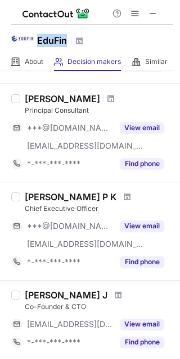
click at [57, 194] on div "[PERSON_NAME] P K" at bounding box center [71, 196] width 92 height 11
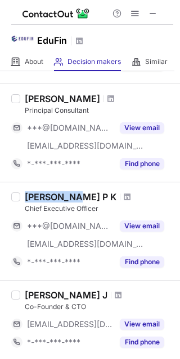
click at [57, 194] on div "[PERSON_NAME] P K" at bounding box center [71, 196] width 92 height 11
click at [57, 194] on div "Prashanth P K" at bounding box center [71, 196] width 92 height 11
copy div "Prashanth P K"
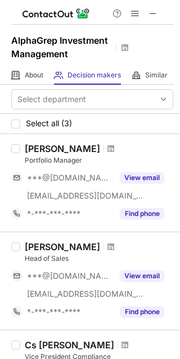
click at [74, 46] on h1 "AlphaGrep Investment Management" at bounding box center [61, 47] width 101 height 27
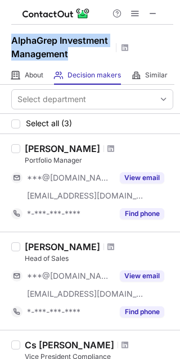
click at [74, 46] on h1 "AlphaGrep Investment Management" at bounding box center [61, 47] width 101 height 27
copy h1 "AlphaGrep Investment Management"
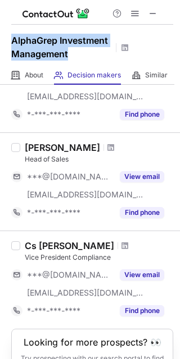
scroll to position [155, 0]
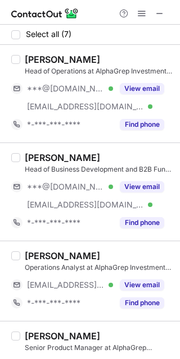
drag, startPoint x: 130, startPoint y: 102, endPoint x: 7, endPoint y: 75, distance: 125.9
click at [115, 99] on div "***@gmail.com Verified ***@alphagrepim.com Verified View email" at bounding box center [92, 98] width 162 height 36
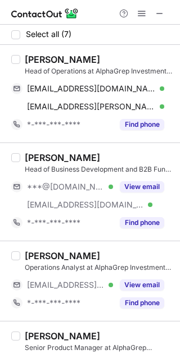
click at [25, 56] on div "Amit Athalye" at bounding box center [62, 59] width 75 height 11
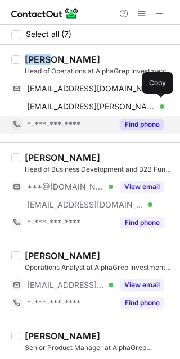
copy div "Amit"
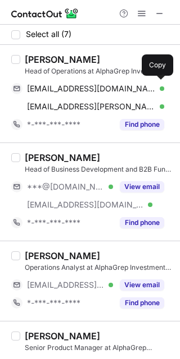
click at [87, 77] on div "Amit Athalye Head of Operations at AlphaGrep Investment Management amitathalye7…" at bounding box center [96, 94] width 153 height 80
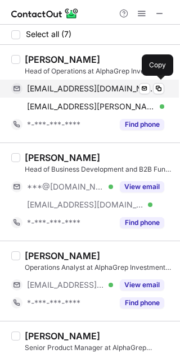
click at [87, 86] on span "amitathalye76@gmail.com" at bounding box center [91, 89] width 129 height 10
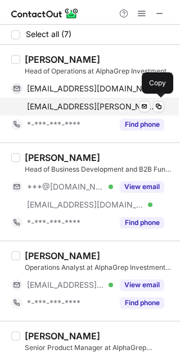
click at [53, 104] on span "amit.athalye@alphagrepim.com" at bounding box center [91, 107] width 129 height 10
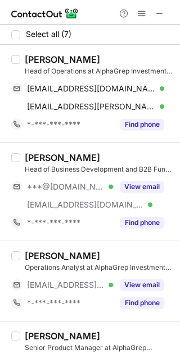
drag, startPoint x: 56, startPoint y: 194, endPoint x: 40, endPoint y: 167, distance: 31.7
click at [55, 194] on div "***@gmail.com Verified" at bounding box center [62, 187] width 102 height 18
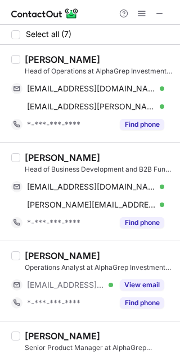
click at [35, 153] on div "Akaanksha Mehrotra" at bounding box center [62, 157] width 75 height 11
copy div "Akaanksha"
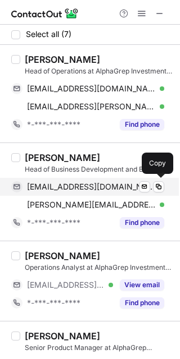
click at [60, 180] on div "akaanksha08@gmail.com Verified Send email Copy" at bounding box center [87, 187] width 153 height 18
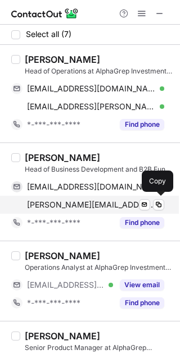
drag, startPoint x: 81, startPoint y: 203, endPoint x: 94, endPoint y: 208, distance: 14.6
click at [81, 203] on span "akaanksha.mehrotra@alphagrepim.com" at bounding box center [91, 205] width 129 height 10
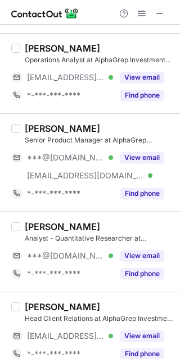
scroll to position [225, 0]
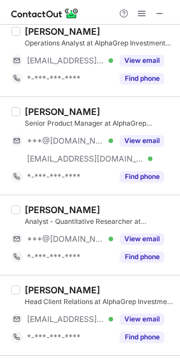
click at [62, 122] on div "Senior Product Manager at AlphaGrep Investment Management" at bounding box center [99, 123] width 148 height 10
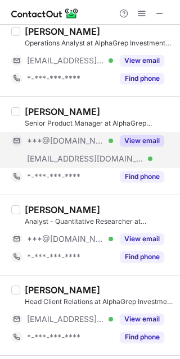
click at [61, 148] on div "***@gmail.com Verified" at bounding box center [62, 141] width 102 height 18
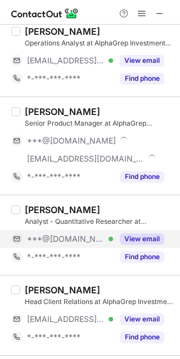
click at [47, 239] on span "***@[DOMAIN_NAME]" at bounding box center [65, 239] width 77 height 10
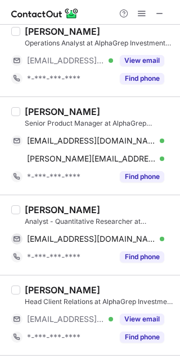
click at [39, 112] on div "Jane Nazareth" at bounding box center [62, 111] width 75 height 11
copy div "Jane"
click at [87, 130] on div "Jane Nazareth Senior Product Manager at AlphaGrep Investment Management janenaz…" at bounding box center [96, 146] width 153 height 80
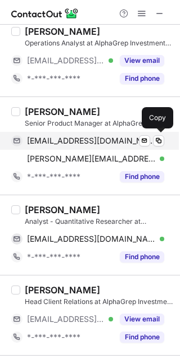
click at [113, 136] on span "janenazareth30@gmail.com" at bounding box center [91, 141] width 129 height 10
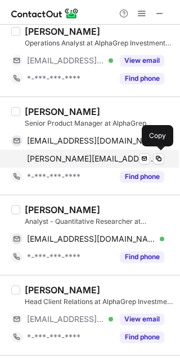
click at [122, 160] on span "jane.nazareth@alphagrepim.com" at bounding box center [91, 159] width 129 height 10
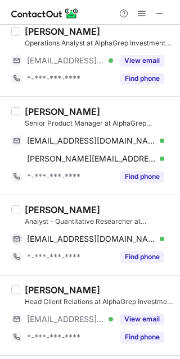
click at [45, 210] on div "Priyanka Pai" at bounding box center [62, 209] width 75 height 11
click at [44, 209] on div "Priyanka Pai" at bounding box center [62, 209] width 75 height 11
copy div "Priyanka"
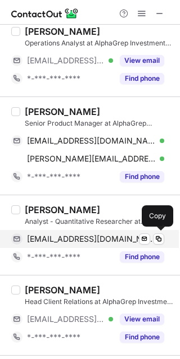
click at [105, 240] on span "priyankapai954@gmail.com" at bounding box center [91, 239] width 129 height 10
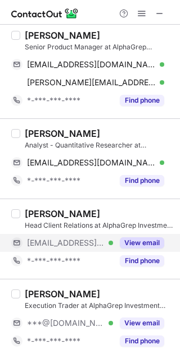
scroll to position [302, 0]
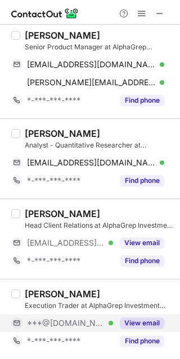
click at [94, 318] on div "***@gmail.com Verified" at bounding box center [70, 323] width 86 height 10
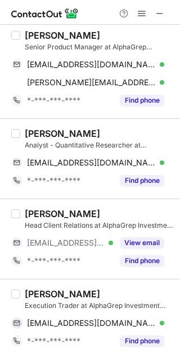
click at [31, 285] on div "Neha C. Execution Trader at AlphaGrep Investment Management nehachheda12695@gma…" at bounding box center [90, 319] width 180 height 80
copy div "Neha"
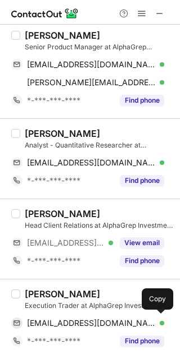
drag, startPoint x: 110, startPoint y: 321, endPoint x: 130, endPoint y: 311, distance: 22.4
click at [110, 319] on span "nehachheda12695@gmail.com" at bounding box center [91, 323] width 129 height 10
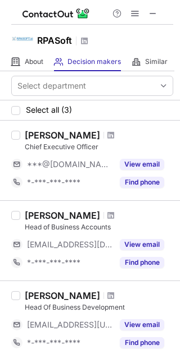
click at [65, 39] on h1 "RPASoft" at bounding box center [54, 40] width 35 height 13
copy h1 "RPASoft"
click at [56, 130] on div "[PERSON_NAME]" at bounding box center [62, 135] width 75 height 11
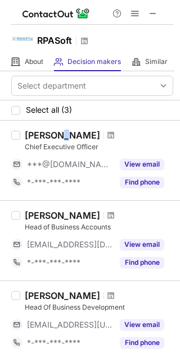
click at [56, 130] on div "[PERSON_NAME]" at bounding box center [62, 135] width 75 height 11
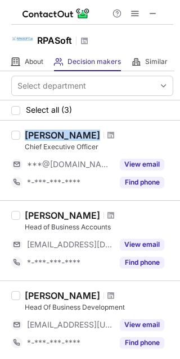
click at [56, 130] on div "[PERSON_NAME]" at bounding box center [62, 135] width 75 height 11
copy div "[PERSON_NAME]"
click at [36, 127] on div "[PERSON_NAME] Chief Executive Officer ***@[DOMAIN_NAME] View email *-***-***-**…" at bounding box center [90, 161] width 180 height 80
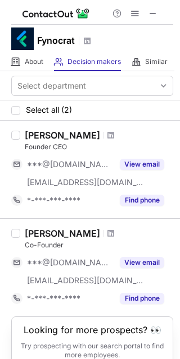
click at [49, 29] on div "Fynocrat" at bounding box center [90, 39] width 180 height 28
click at [49, 32] on div "Fynocrat" at bounding box center [90, 39] width 180 height 28
copy h1 "Fynocrat"
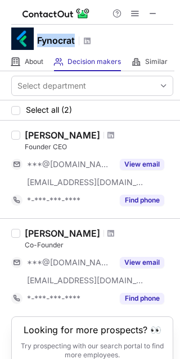
copy h1 "Fynocrat"
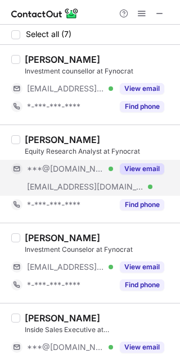
click at [41, 183] on span "[EMAIL_ADDRESS][DOMAIN_NAME]" at bounding box center [85, 187] width 117 height 10
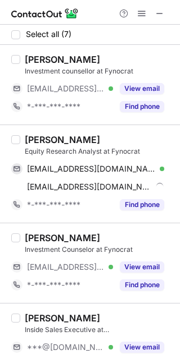
click at [31, 136] on div "[PERSON_NAME]" at bounding box center [62, 139] width 75 height 11
copy div "Nitin"
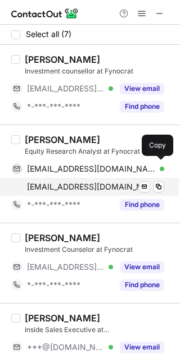
drag, startPoint x: 38, startPoint y: 163, endPoint x: 99, endPoint y: 179, distance: 63.1
click at [38, 164] on span "[EMAIL_ADDRESS][DOMAIN_NAME]" at bounding box center [91, 169] width 129 height 10
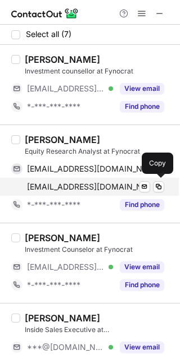
click at [67, 192] on div "[EMAIL_ADDRESS][DOMAIN_NAME] Send email Copy" at bounding box center [87, 187] width 153 height 18
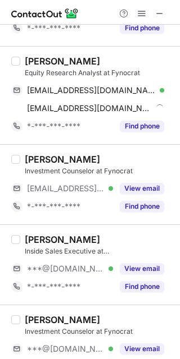
scroll to position [125, 0]
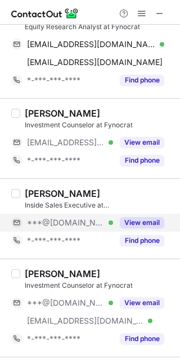
drag, startPoint x: 39, startPoint y: 220, endPoint x: 41, endPoint y: 229, distance: 9.3
click at [39, 220] on span "***@[DOMAIN_NAME]" at bounding box center [65, 223] width 77 height 10
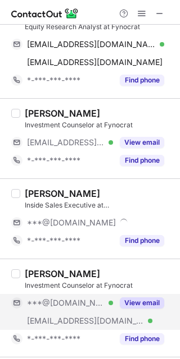
click at [62, 303] on span "***@[DOMAIN_NAME]" at bounding box center [65, 303] width 77 height 10
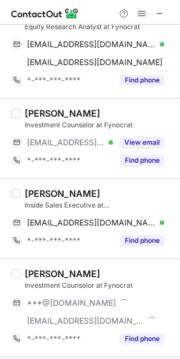
click at [40, 195] on div "Anjali Phutela" at bounding box center [62, 193] width 75 height 11
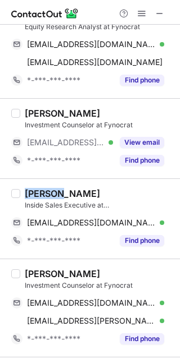
click at [40, 195] on div "Anjali Phutela" at bounding box center [62, 193] width 75 height 11
copy div "Anjali"
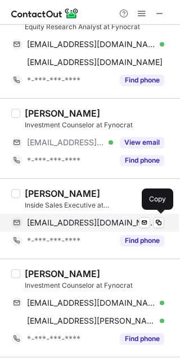
click at [106, 221] on span "phutelaanjali0303@gmail.com" at bounding box center [91, 223] width 129 height 10
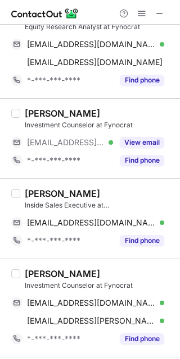
click at [45, 275] on div "Aadrika Saraiya" at bounding box center [62, 273] width 75 height 11
copy div "Aadrika"
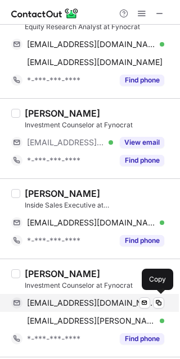
click at [85, 295] on div "aadrika321@gmail.com Verified Send email Copy" at bounding box center [87, 303] width 153 height 18
click at [56, 309] on div "aadrika321@gmail.com Verified Send email Copy" at bounding box center [87, 303] width 153 height 18
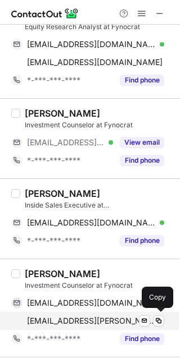
click at [54, 322] on span "aadrika.saraiya@fynocrat.com" at bounding box center [91, 321] width 129 height 10
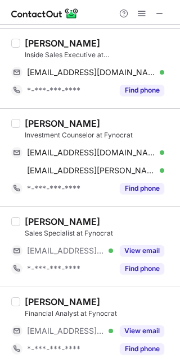
scroll to position [284, 0]
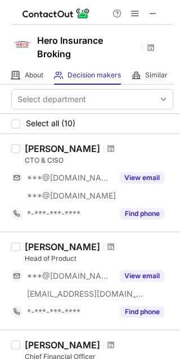
click at [56, 52] on h1 "Hero Insurance Broking" at bounding box center [87, 47] width 101 height 27
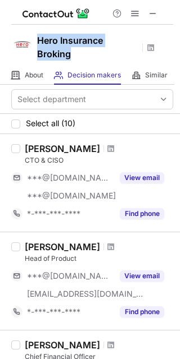
click at [56, 52] on h1 "Hero Insurance Broking" at bounding box center [87, 47] width 101 height 27
copy h1 "Hero Insurance Broking"
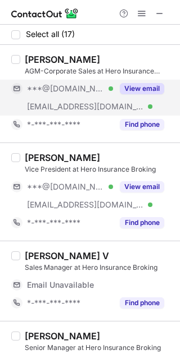
click at [75, 105] on span "***@heroibil.com" at bounding box center [85, 107] width 117 height 10
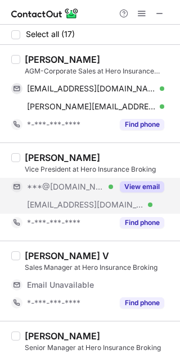
click at [53, 186] on span "***@[DOMAIN_NAME]" at bounding box center [65, 187] width 77 height 10
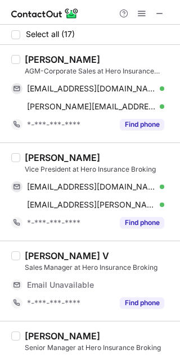
click at [36, 57] on div "Dheeraj Ahuja" at bounding box center [62, 59] width 75 height 11
copy div "Dheeraj"
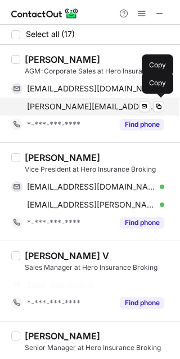
click at [31, 98] on div "dheeraj.ahuja@heroibil.com Verified Send email Copy" at bounding box center [87, 107] width 153 height 18
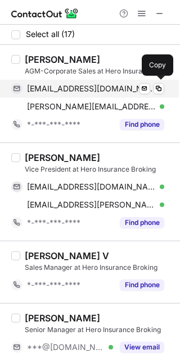
click at [83, 91] on span "ahujain@gmail.com" at bounding box center [91, 89] width 129 height 10
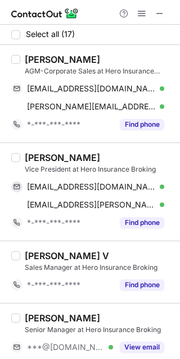
click at [26, 156] on div "Kuldeep R. Bhadekar" at bounding box center [62, 157] width 75 height 11
copy div "Kuldeep"
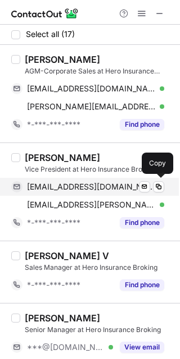
click at [84, 184] on span "kuldeepbhadekar@gmail.com" at bounding box center [91, 187] width 129 height 10
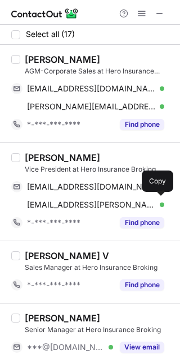
drag, startPoint x: 88, startPoint y: 211, endPoint x: 158, endPoint y: 250, distance: 80.7
click at [88, 211] on div "kuldeep.bhadekar@heroibil.com Verified Send email Copy" at bounding box center [87, 205] width 153 height 18
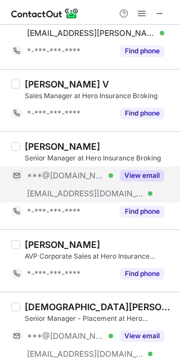
scroll to position [174, 0]
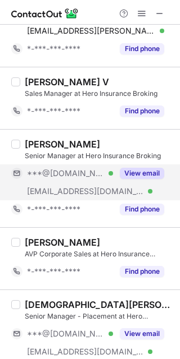
click at [77, 177] on span "***@[DOMAIN_NAME]" at bounding box center [65, 173] width 77 height 10
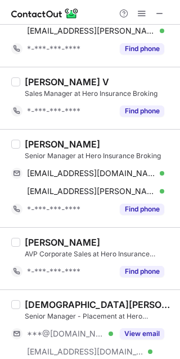
click at [40, 147] on div "Aarshie Narula" at bounding box center [62, 144] width 75 height 11
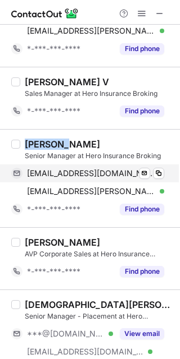
copy div "Aarshie"
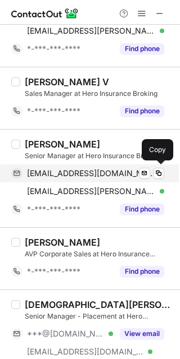
click at [86, 176] on span "aarshienarula1@gmail.com" at bounding box center [91, 173] width 129 height 10
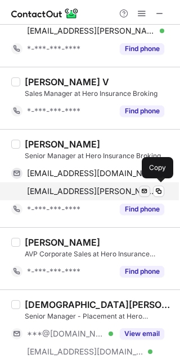
drag, startPoint x: 103, startPoint y: 183, endPoint x: 143, endPoint y: 190, distance: 41.1
click at [103, 183] on div "aarshie.narula@heroibil.com Verified Send email Copy" at bounding box center [87, 191] width 153 height 18
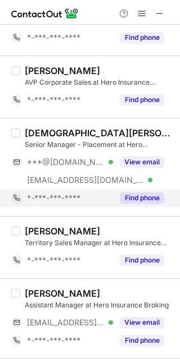
scroll to position [349, 0]
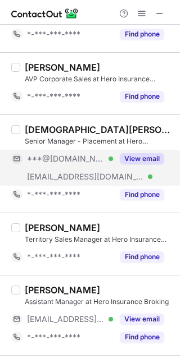
drag, startPoint x: 62, startPoint y: 168, endPoint x: 49, endPoint y: 152, distance: 20.7
click at [62, 168] on div "***@globalinsurance.co.in Verified" at bounding box center [62, 177] width 102 height 18
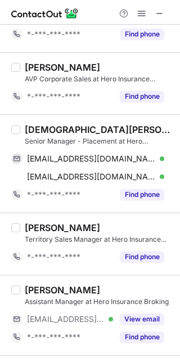
click at [39, 126] on div "Venkatesh Ramaiah" at bounding box center [99, 129] width 148 height 11
click at [39, 125] on div "Venkatesh Ramaiah" at bounding box center [99, 129] width 148 height 11
click at [40, 126] on div "Venkatesh Ramaiah" at bounding box center [99, 129] width 148 height 11
click at [53, 129] on div "Venkatesh Ramaiah" at bounding box center [99, 129] width 148 height 11
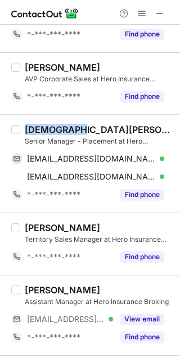
click at [53, 129] on div "Venkatesh Ramaiah" at bounding box center [99, 129] width 148 height 11
copy div "Venkatesh"
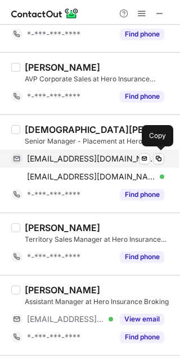
click at [98, 152] on div "venkateshramaiah007@gmail.com Verified Send email Copy" at bounding box center [87, 159] width 153 height 18
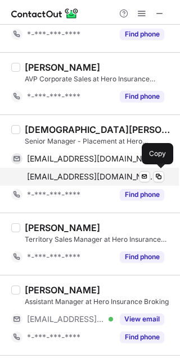
click at [109, 179] on span "venkatesh.ramaiah@globalinsurance.co.in" at bounding box center [91, 177] width 129 height 10
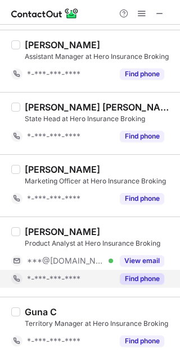
scroll to position [982, 0]
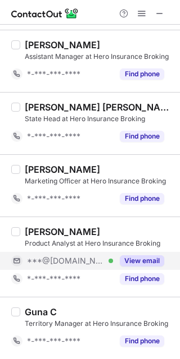
click at [114, 253] on div "View email" at bounding box center [138, 261] width 51 height 18
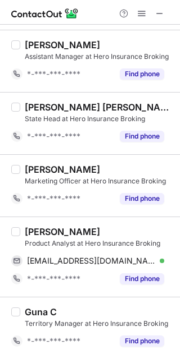
click at [41, 222] on div "Karan Middha Product Analyst at Hero Insurance Broking middhakaran@gmail.com Ve…" at bounding box center [90, 257] width 180 height 80
copy div "Karan"
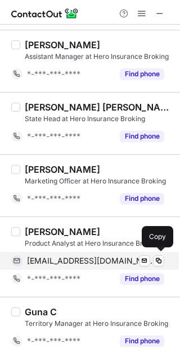
click at [75, 264] on span "middhakaran@gmail.com" at bounding box center [91, 261] width 129 height 10
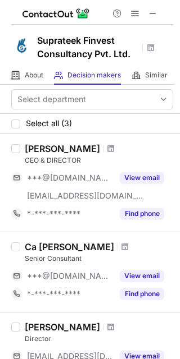
click at [83, 48] on h1 "Suprateek Finvest Consultancy Pvt. Ltd." at bounding box center [87, 47] width 101 height 27
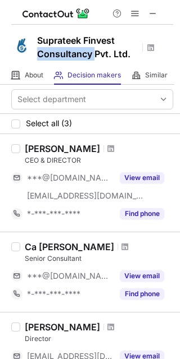
click at [83, 48] on h1 "Suprateek Finvest Consultancy Pvt. Ltd." at bounding box center [87, 47] width 101 height 27
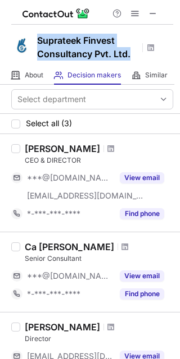
copy h1 "Suprateek Finvest Consultancy Pvt. Ltd."
click at [49, 142] on div "[PERSON_NAME] CEO & DIRECTOR ***@[DOMAIN_NAME] [EMAIL_ADDRESS][DOMAIN_NAME] Vie…" at bounding box center [90, 183] width 180 height 98
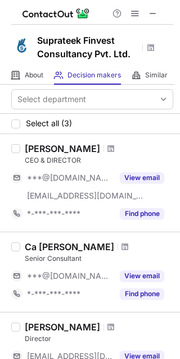
click at [49, 141] on div "[PERSON_NAME] CEO & DIRECTOR ***@[DOMAIN_NAME] [EMAIL_ADDRESS][DOMAIN_NAME] Vie…" at bounding box center [90, 183] width 180 height 98
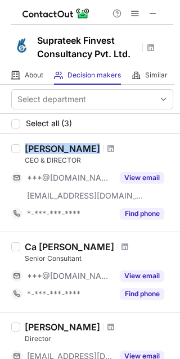
click at [49, 141] on div "Sunil Malhotra CEO & DIRECTOR ***@gmail.com ***@suprateek.com View email *-***-…" at bounding box center [90, 183] width 180 height 98
copy div "Sunil Malhotra"
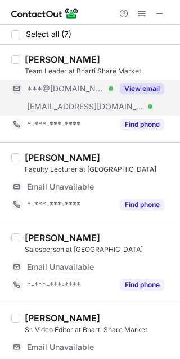
click at [40, 104] on span "[EMAIL_ADDRESS][DOMAIN_NAME]" at bounding box center [85, 107] width 117 height 10
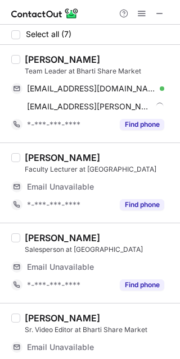
click at [42, 55] on div "[PERSON_NAME]" at bounding box center [62, 59] width 75 height 11
copy div "Hema"
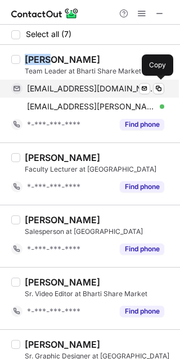
drag, startPoint x: 43, startPoint y: 85, endPoint x: 168, endPoint y: 88, distance: 124.7
click at [47, 84] on span "[EMAIL_ADDRESS][DOMAIN_NAME]" at bounding box center [91, 89] width 129 height 10
click at [102, 95] on div "[EMAIL_ADDRESS][DOMAIN_NAME] Verified Send email Copy" at bounding box center [87, 89] width 153 height 18
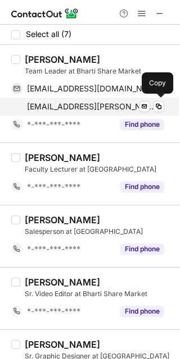
click at [104, 106] on span "[EMAIL_ADDRESS][PERSON_NAME][DOMAIN_NAME]" at bounding box center [91, 107] width 129 height 10
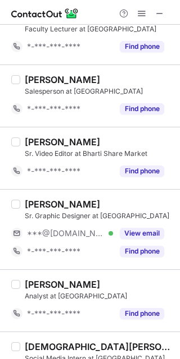
scroll to position [176, 0]
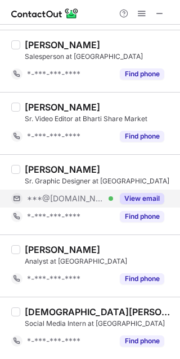
click at [65, 197] on span "***@[DOMAIN_NAME]" at bounding box center [65, 199] width 77 height 10
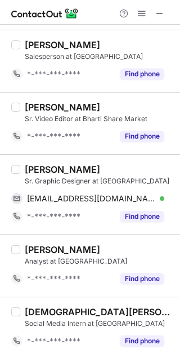
click at [29, 167] on div "[PERSON_NAME]" at bounding box center [62, 169] width 75 height 11
click at [29, 167] on div "Raj Kolpe" at bounding box center [62, 169] width 75 height 11
copy div "Raj"
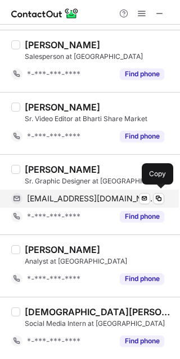
click at [85, 198] on span "raj9552318516@gmail.com" at bounding box center [91, 199] width 129 height 10
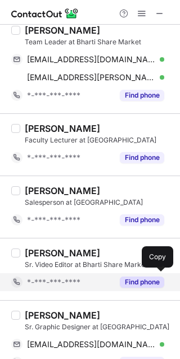
scroll to position [2, 0]
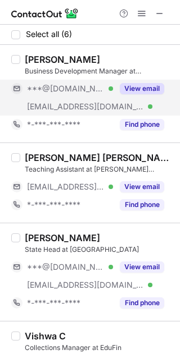
drag, startPoint x: 70, startPoint y: 89, endPoint x: 67, endPoint y: 80, distance: 8.9
click at [69, 88] on span "***@[DOMAIN_NAME]" at bounding box center [65, 89] width 77 height 10
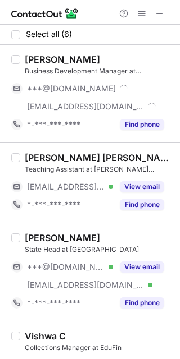
click at [40, 50] on div "[PERSON_NAME] Business Development Manager at EduFin ***@[DOMAIN_NAME] [EMAIL_A…" at bounding box center [90, 94] width 180 height 98
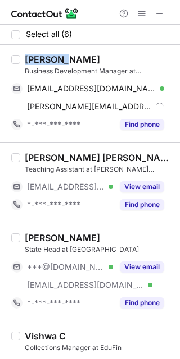
click at [40, 50] on div "[PERSON_NAME] Business Development Manager at EduFin [EMAIL_ADDRESS][DOMAIN_NAM…" at bounding box center [90, 94] width 180 height 98
copy div "[PERSON_NAME]"
click at [72, 51] on div "[PERSON_NAME] Business Development Manager at EduFin [EMAIL_ADDRESS][DOMAIN_NAM…" at bounding box center [90, 94] width 180 height 98
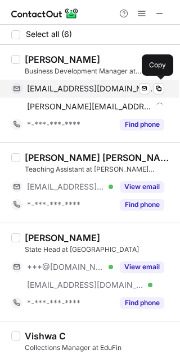
click at [78, 88] on span "[EMAIL_ADDRESS][DOMAIN_NAME]" at bounding box center [91, 89] width 129 height 10
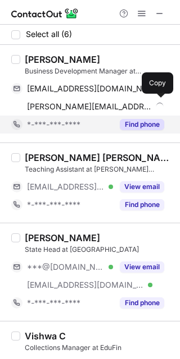
click at [98, 102] on div "[PERSON_NAME][EMAIL_ADDRESS][DOMAIN_NAME]" at bounding box center [95, 107] width 137 height 10
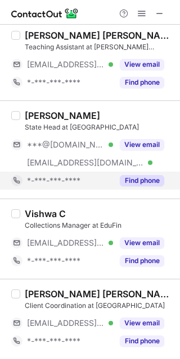
scroll to position [125, 0]
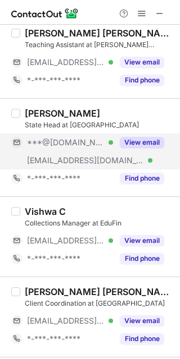
drag, startPoint x: 58, startPoint y: 139, endPoint x: 52, endPoint y: 134, distance: 7.6
click at [58, 139] on span "***@[DOMAIN_NAME]" at bounding box center [65, 143] width 77 height 10
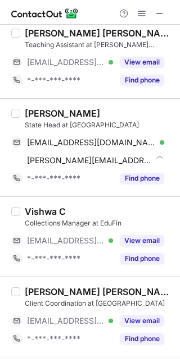
click at [42, 109] on div "[PERSON_NAME]" at bounding box center [62, 113] width 75 height 11
copy div "[PERSON_NAME]"
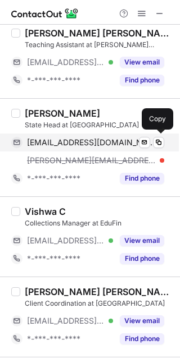
click at [62, 147] on span "[EMAIL_ADDRESS][DOMAIN_NAME]" at bounding box center [91, 143] width 129 height 10
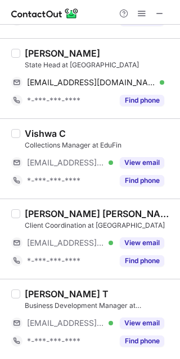
scroll to position [185, 0]
